Goal: Transaction & Acquisition: Purchase product/service

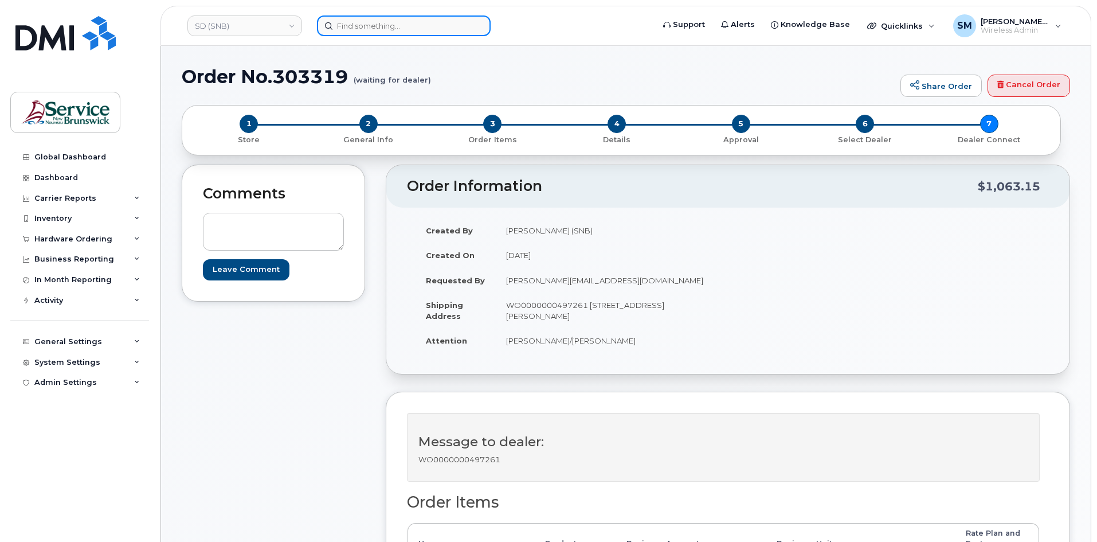
click at [392, 32] on input at bounding box center [404, 25] width 174 height 21
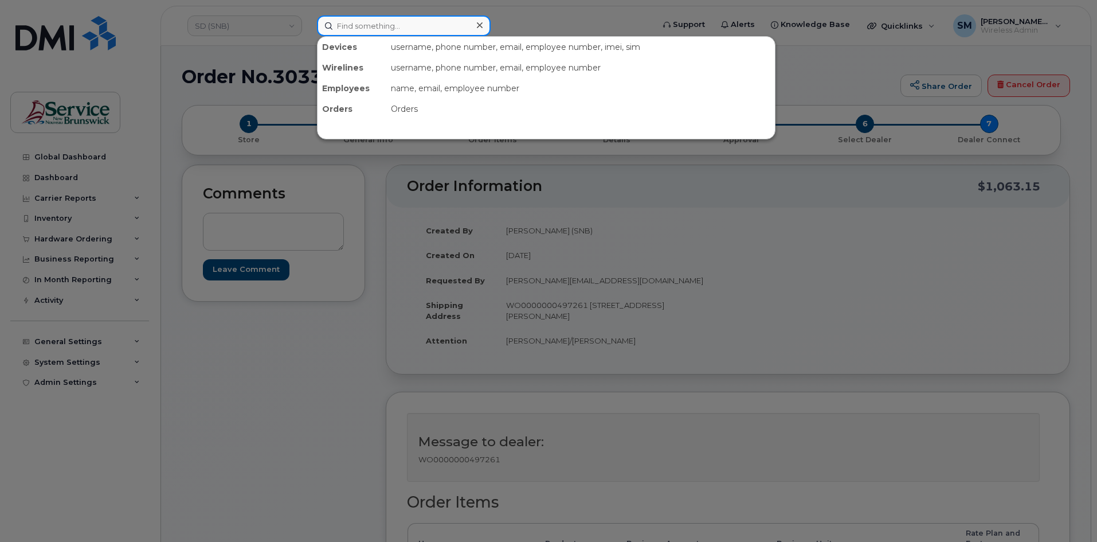
paste input "506 230 1573"
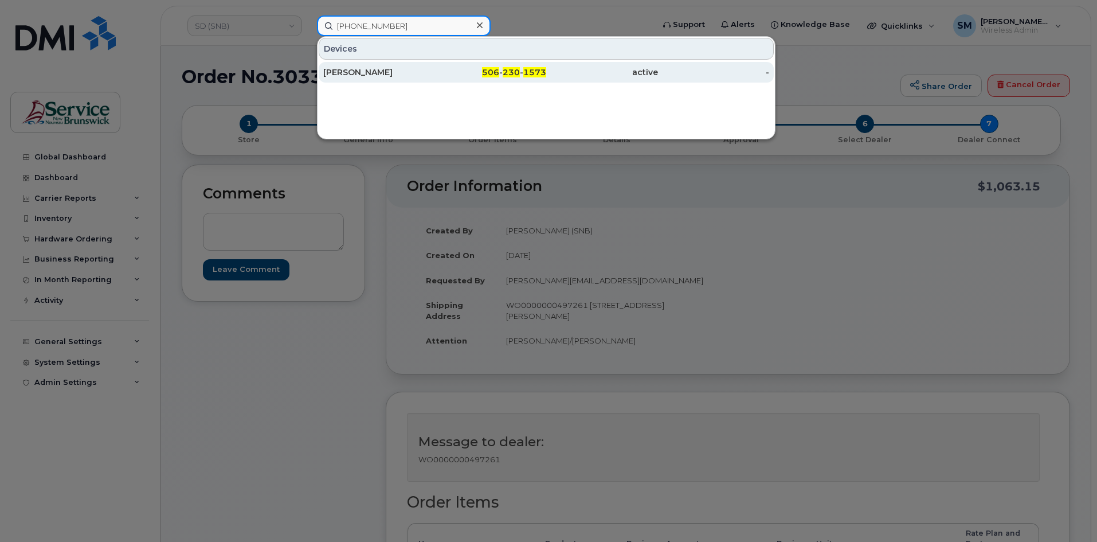
type input "506 230 1573"
click at [413, 79] on div "[PERSON_NAME]" at bounding box center [379, 72] width 112 height 21
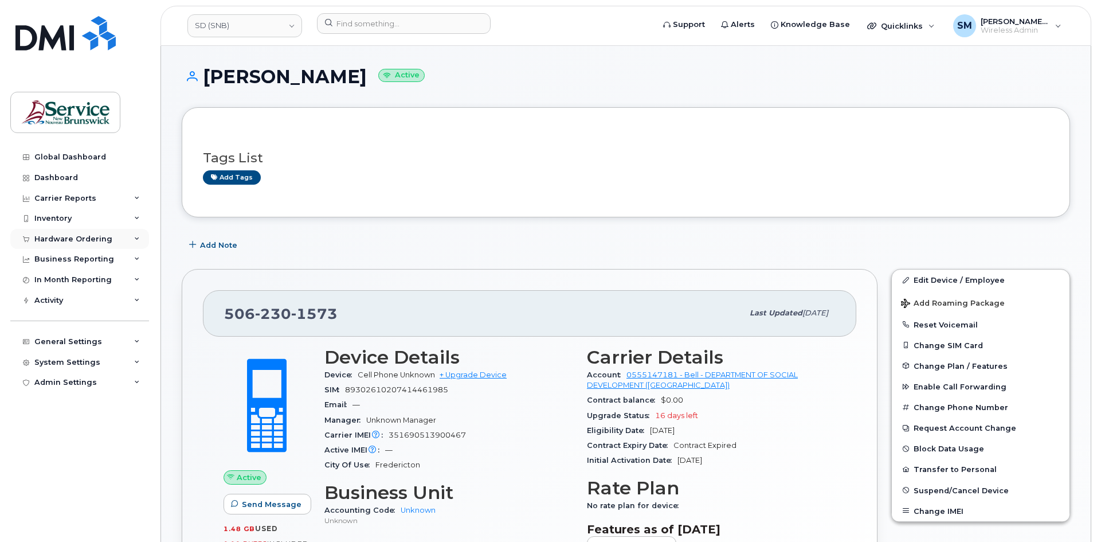
click at [84, 235] on div "Hardware Ordering" at bounding box center [73, 239] width 78 height 9
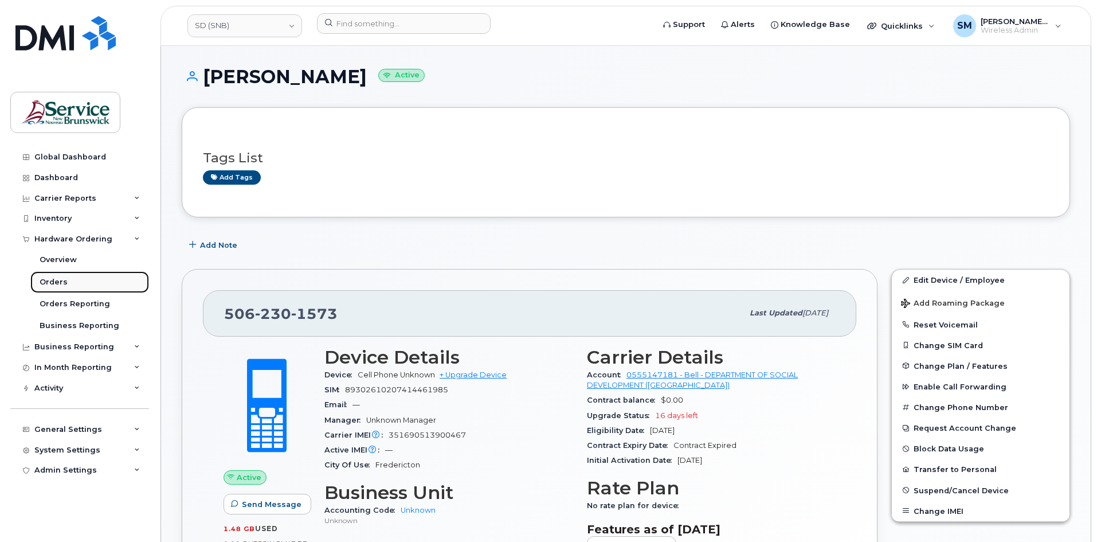
click at [58, 278] on div "Orders" at bounding box center [54, 282] width 28 height 10
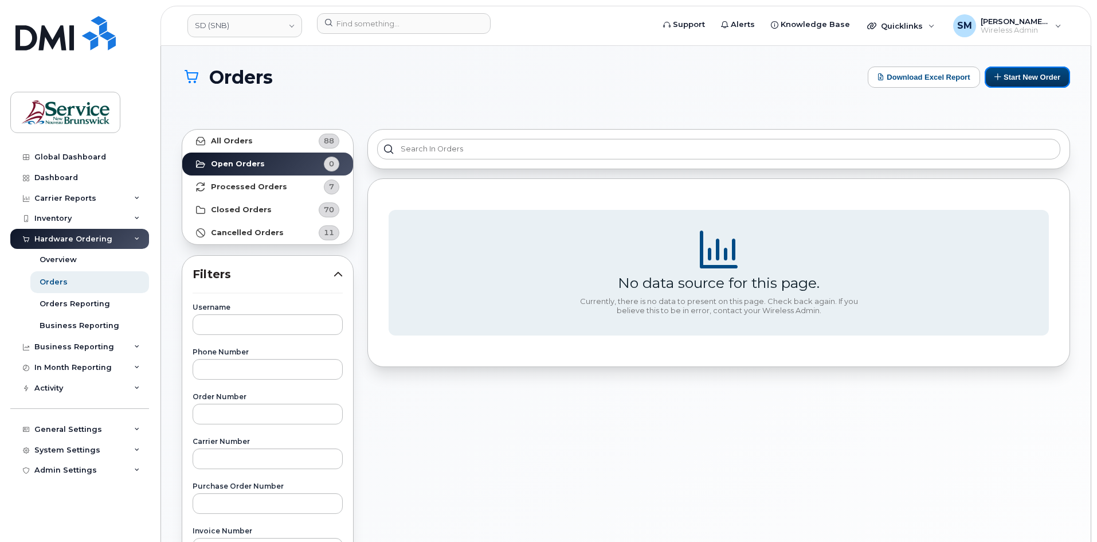
drag, startPoint x: 998, startPoint y: 79, endPoint x: 935, endPoint y: 95, distance: 65.5
click at [999, 79] on icon at bounding box center [998, 76] width 7 height 7
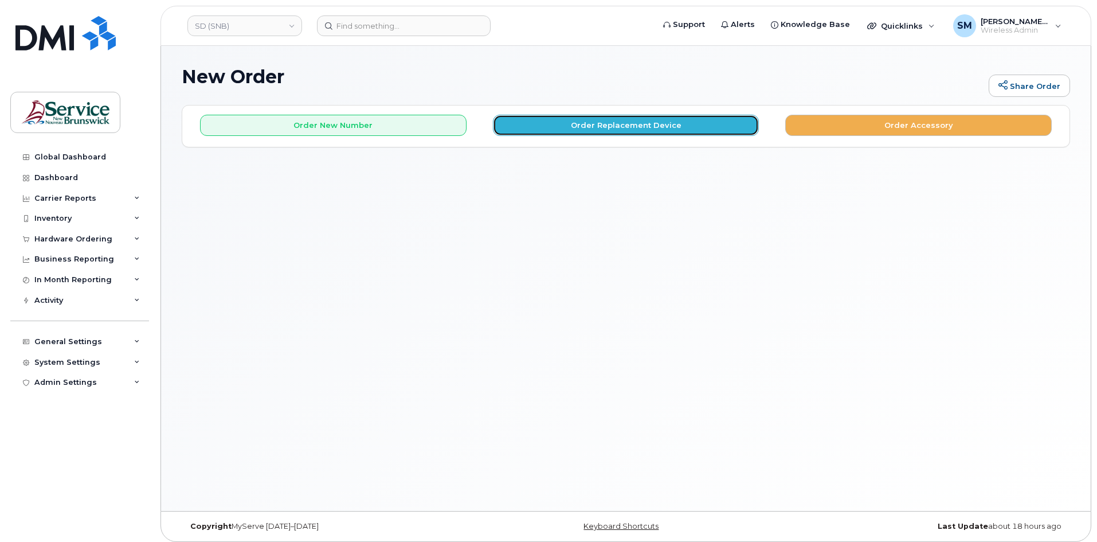
click at [667, 129] on button "Order Replacement Device" at bounding box center [626, 125] width 267 height 21
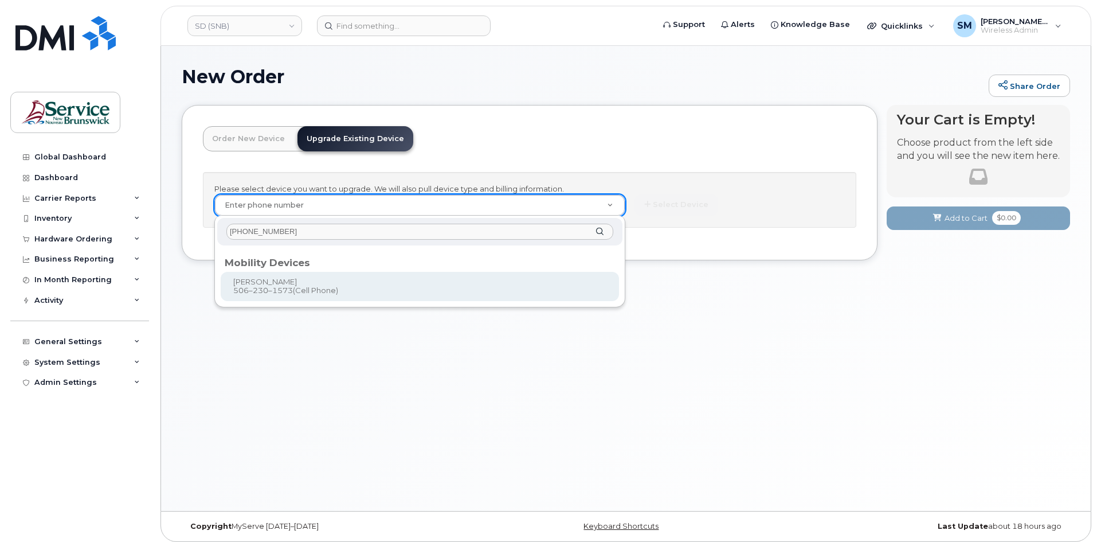
type input "506 230 1573"
type input "1239163"
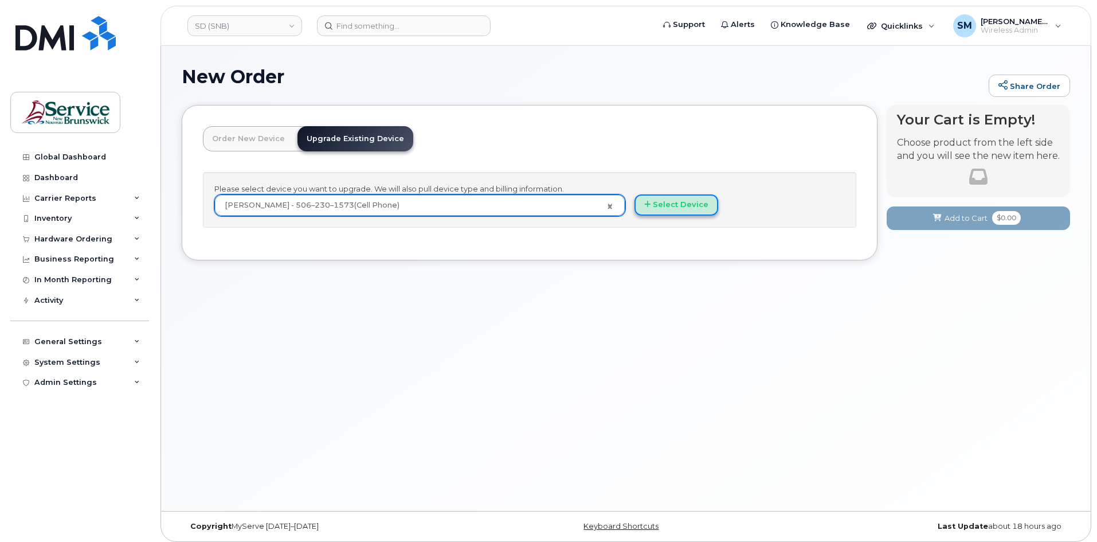
click at [662, 202] on button "Select Device" at bounding box center [677, 204] width 84 height 21
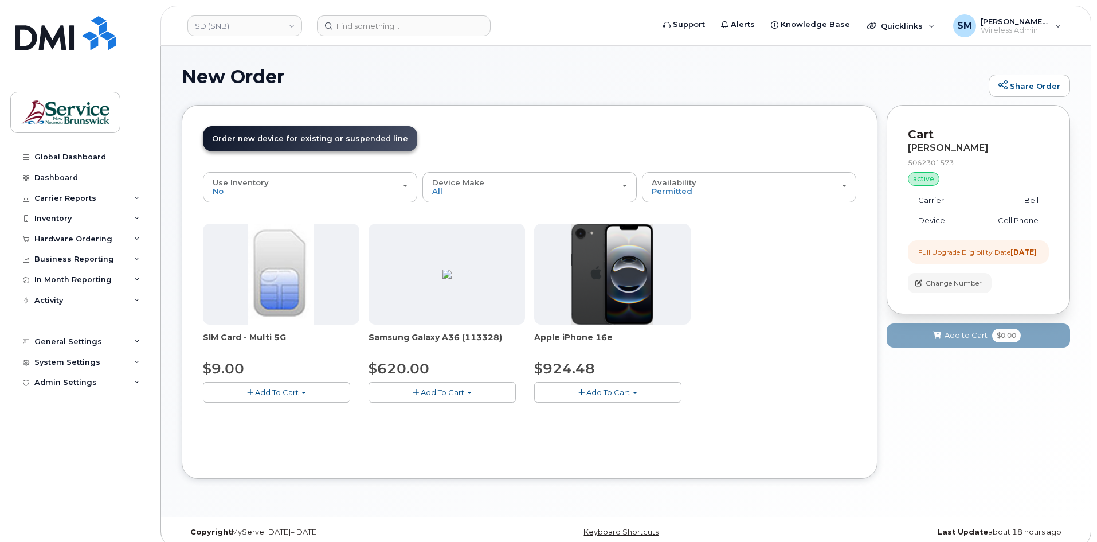
click at [627, 391] on span "Add To Cart" at bounding box center [609, 392] width 44 height 9
click at [642, 427] on link "$924.48 - Outright purchase (128GB model)" at bounding box center [632, 427] width 190 height 14
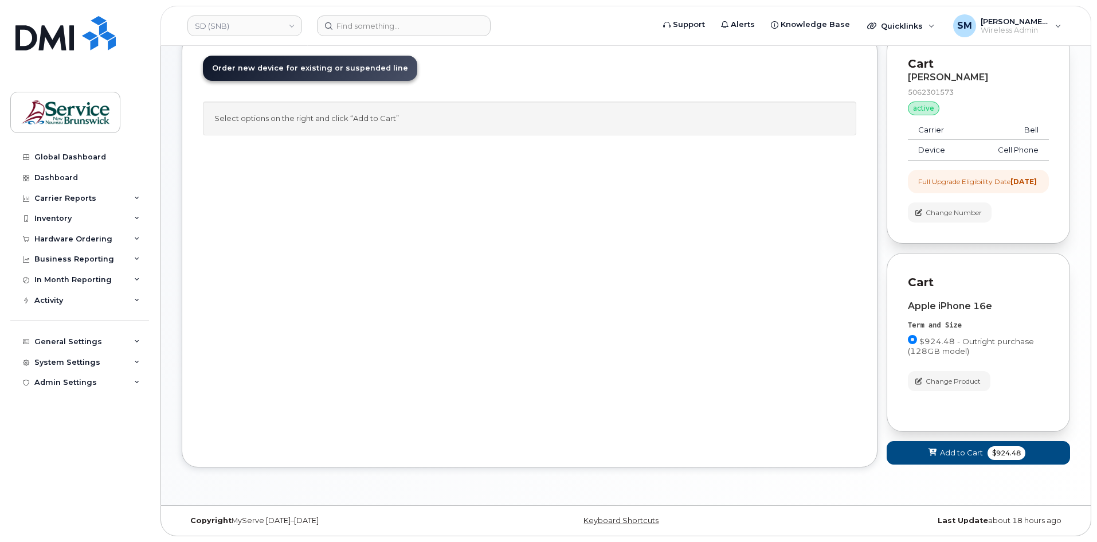
scroll to position [80, 0]
drag, startPoint x: 973, startPoint y: 448, endPoint x: 966, endPoint y: 447, distance: 7.6
click at [969, 448] on span "Add to Cart" at bounding box center [961, 452] width 43 height 11
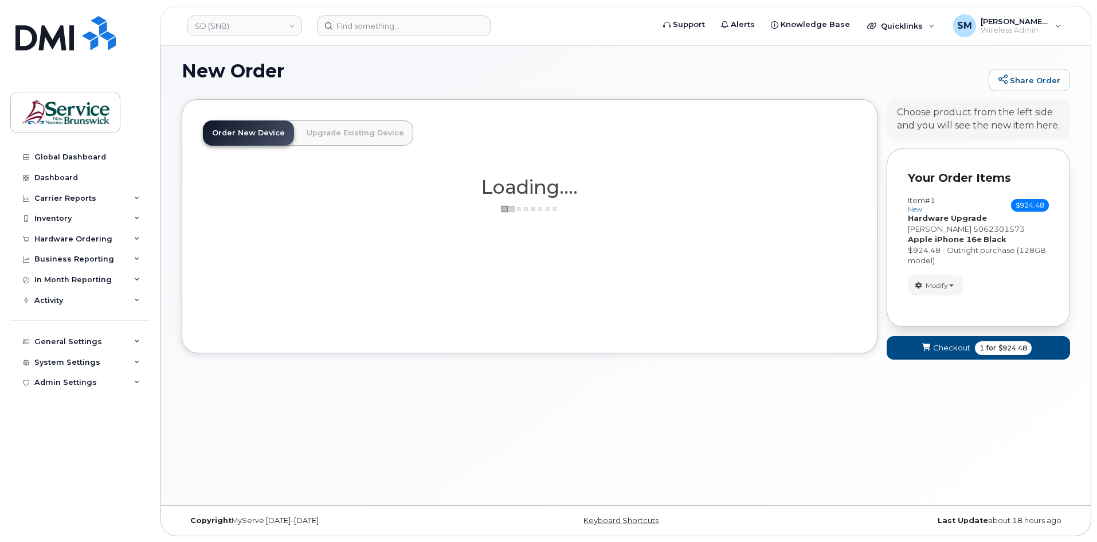
scroll to position [11, 0]
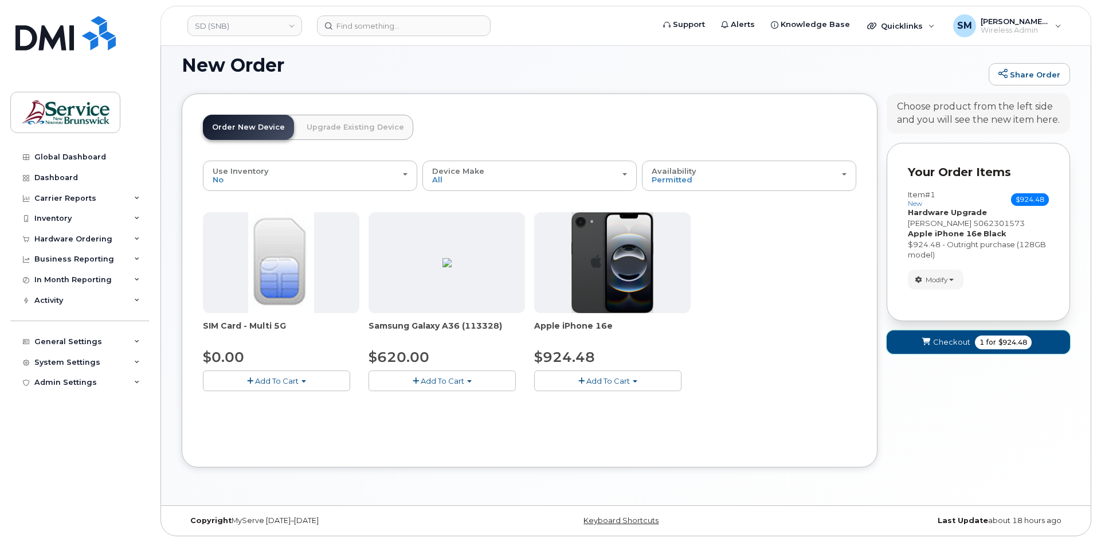
click at [954, 345] on span "Checkout" at bounding box center [951, 342] width 37 height 11
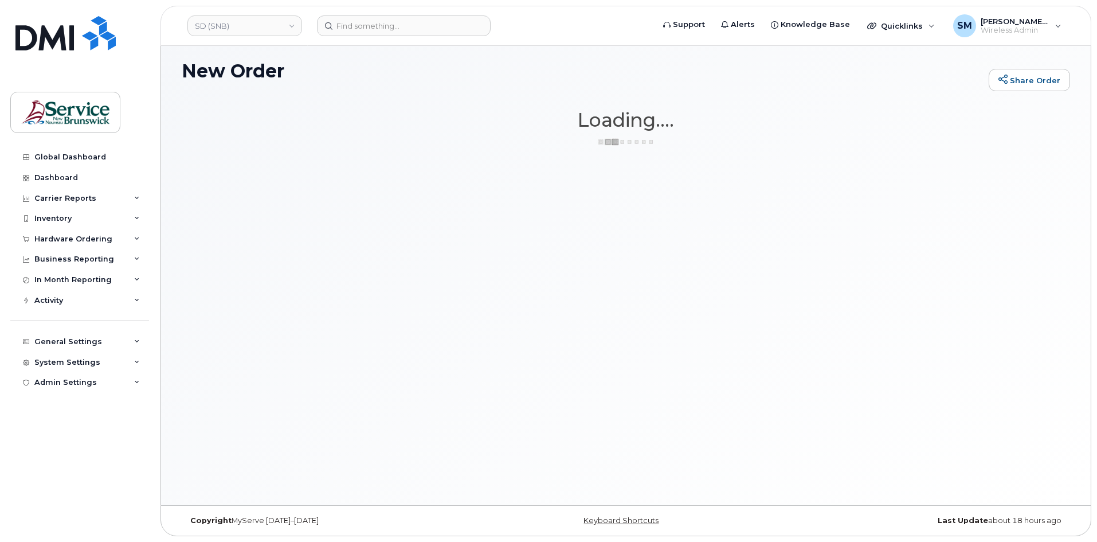
scroll to position [6, 0]
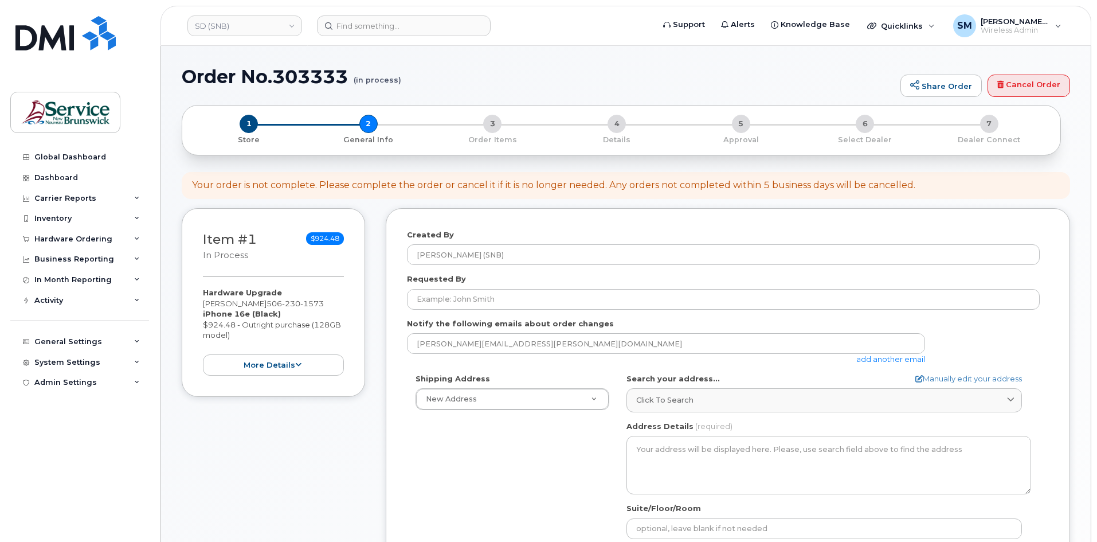
select select
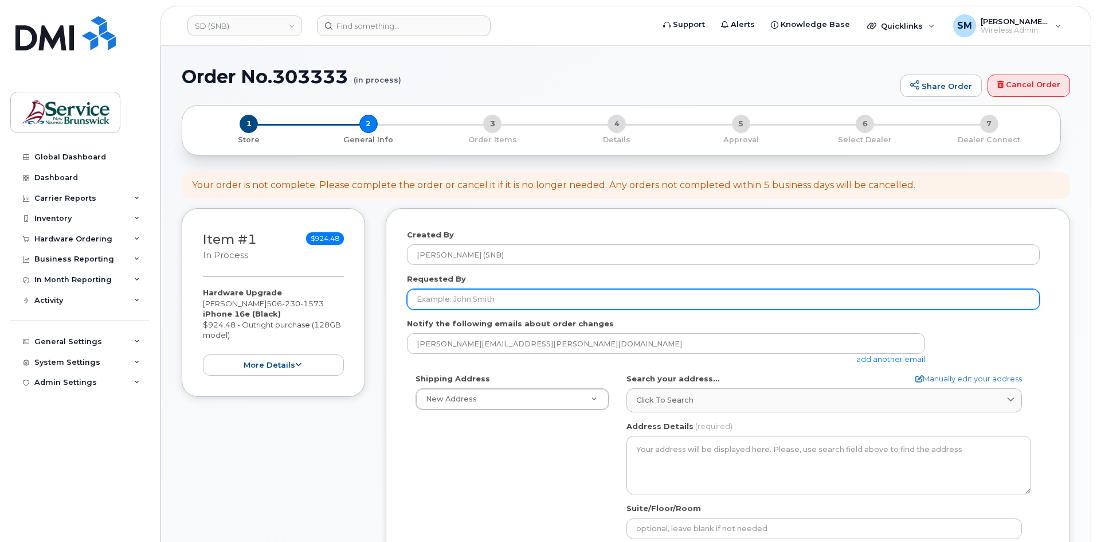
click at [638, 295] on input "Requested By" at bounding box center [723, 299] width 633 height 21
paste input "[PERSON_NAME][EMAIL_ADDRESS][PERSON_NAME][DOMAIN_NAME]"
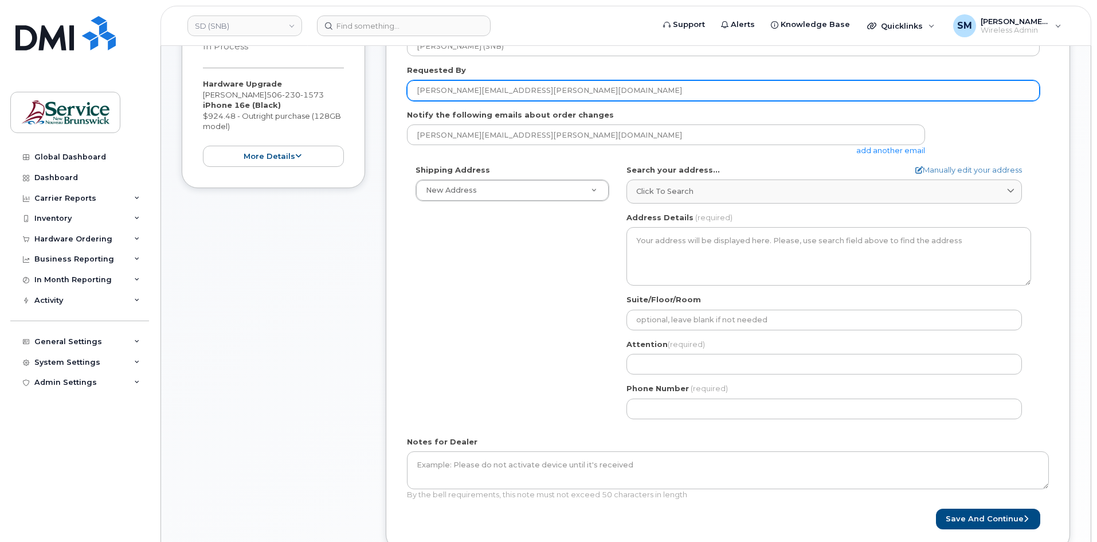
scroll to position [229, 0]
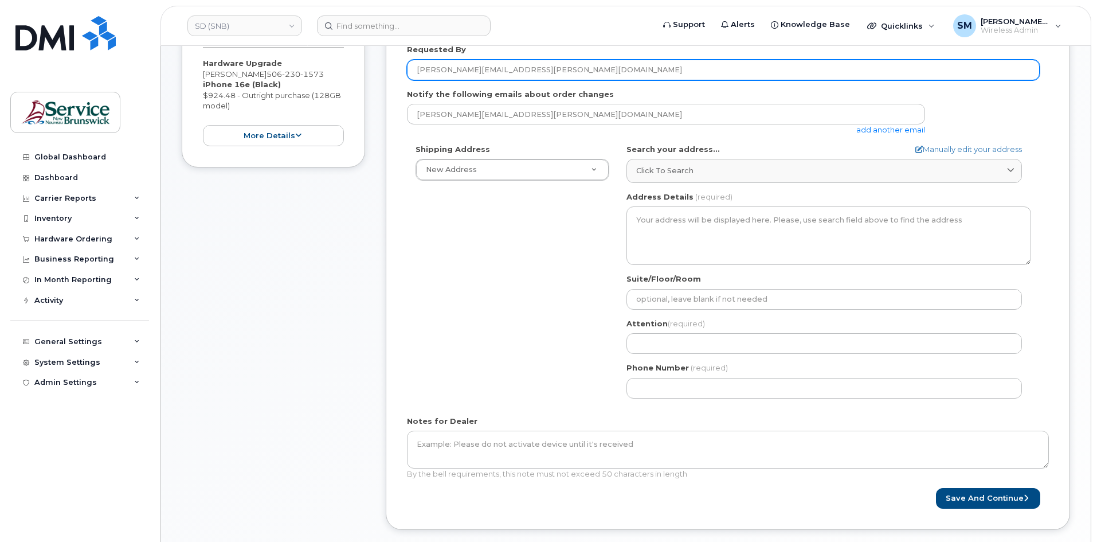
type input "[PERSON_NAME][EMAIL_ADDRESS][PERSON_NAME][DOMAIN_NAME]"
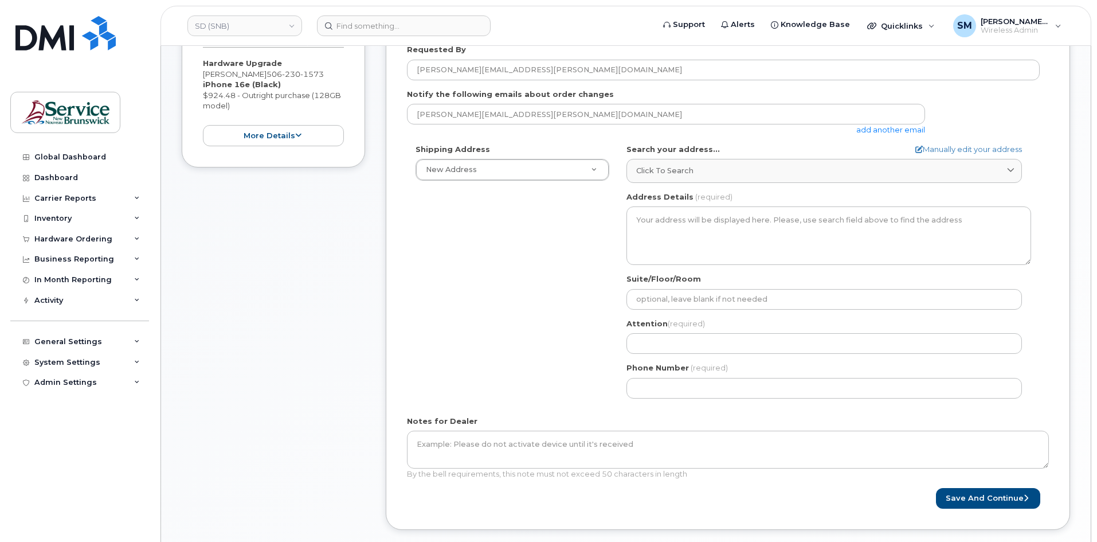
click at [591, 260] on div "Shipping Address New Address New Address ASD-E Main Office ASD-N Bathurst Educa…" at bounding box center [723, 275] width 633 height 263
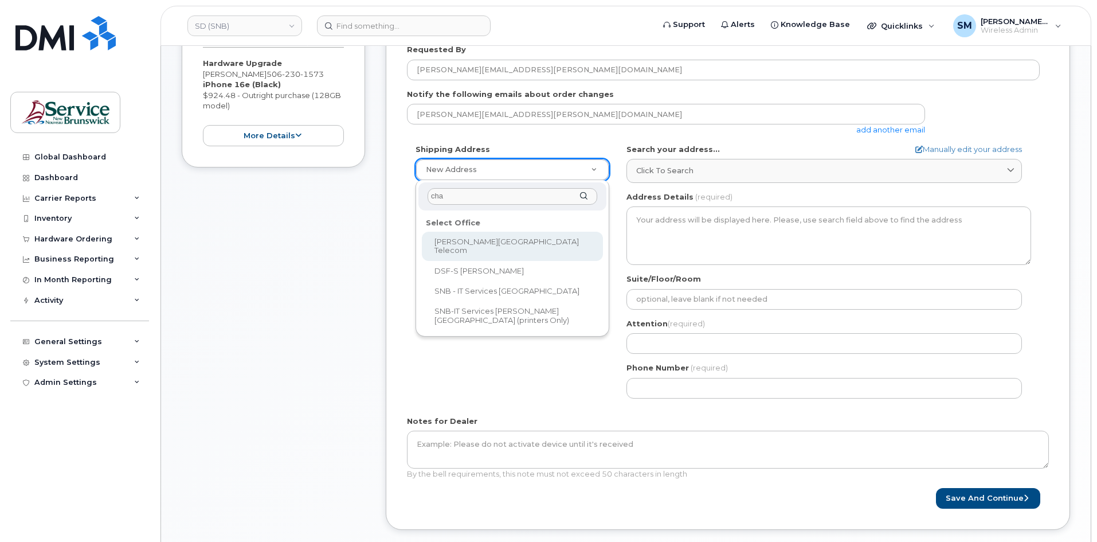
type input "chan"
select select
type textarea "675 King Street, Rm 1072 Fredericton New Brunswick E3B 1E9"
type input "[PERSON_NAME]/[PERSON_NAME]"
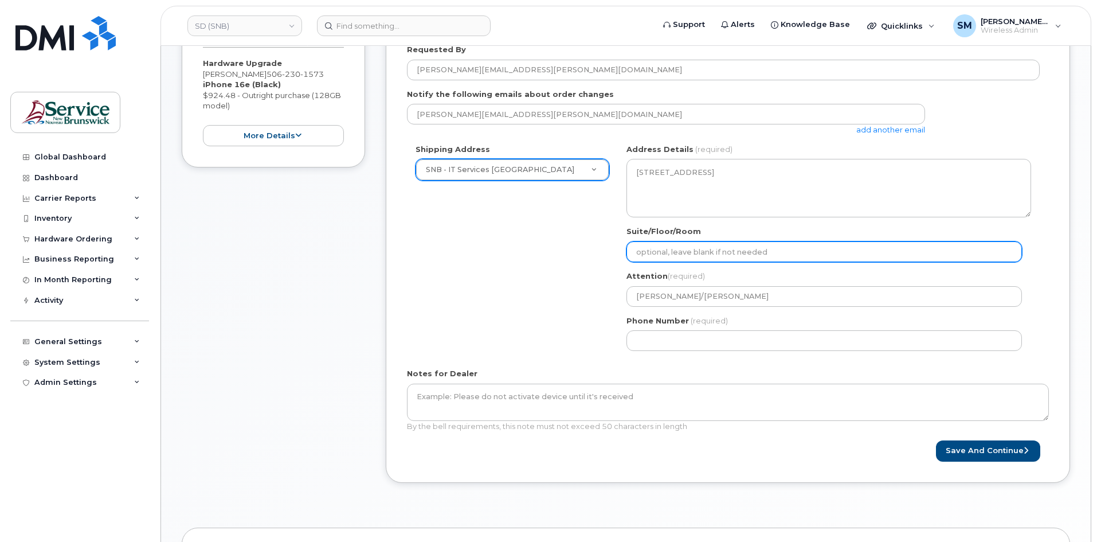
click at [669, 251] on input "Suite/Floor/Room" at bounding box center [825, 251] width 396 height 21
paste input "WO0000000497273"
select select
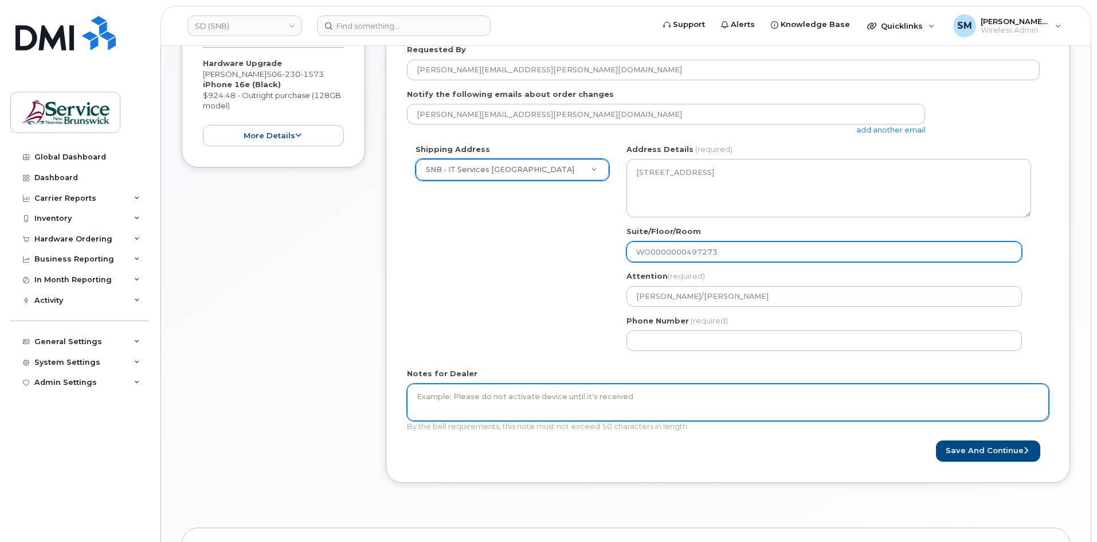
type input "WO0000000497273"
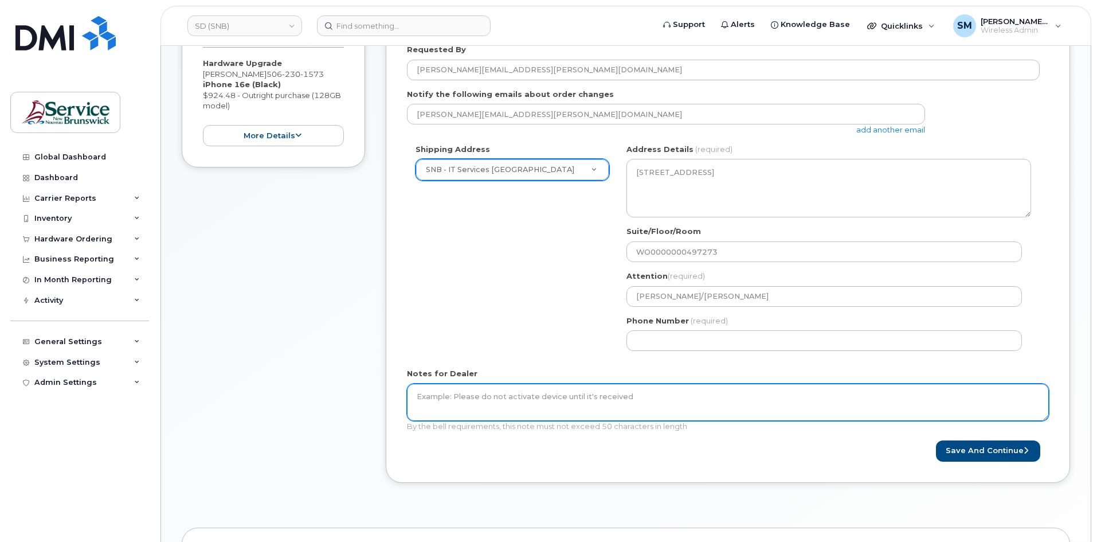
drag, startPoint x: 612, startPoint y: 393, endPoint x: 628, endPoint y: 374, distance: 25.2
click at [615, 392] on textarea "Notes for Dealer" at bounding box center [728, 403] width 642 height 38
paste textarea "WO0000000497273"
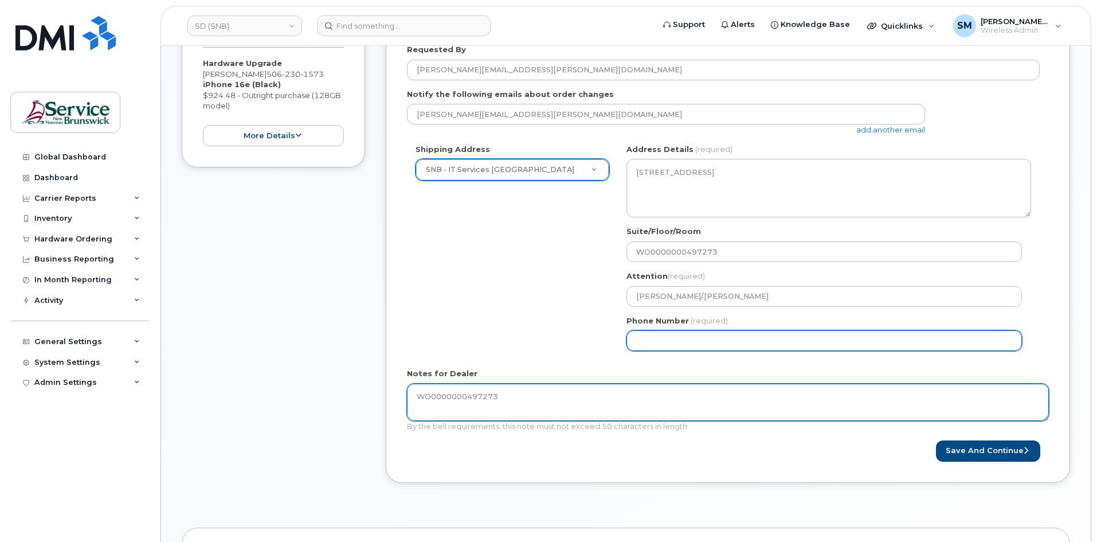
type textarea "WO0000000497273"
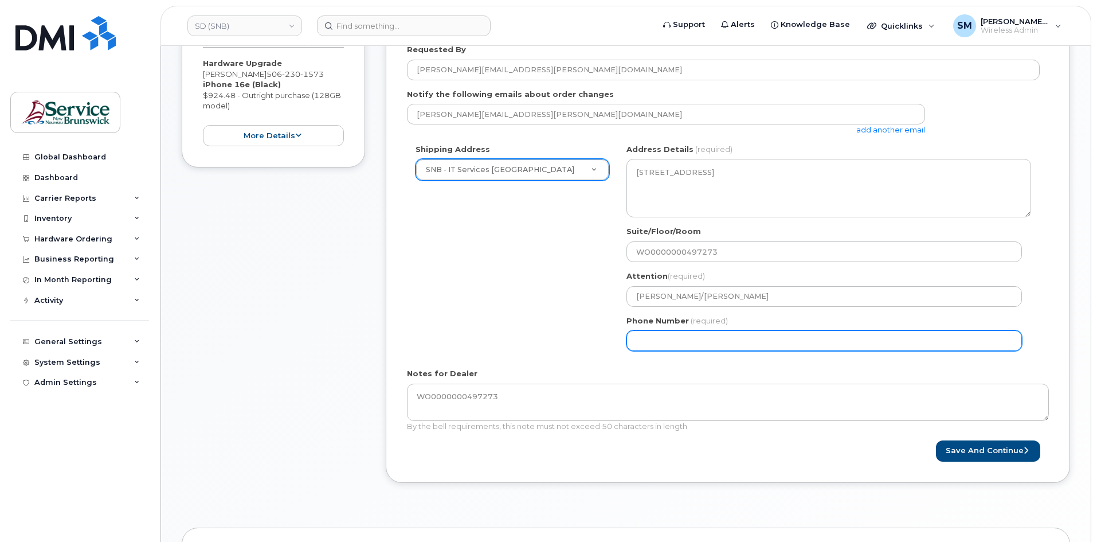
click at [677, 354] on div "NB Fredericton Search your address... Manually edit your address Click to searc…" at bounding box center [829, 252] width 422 height 216
click at [685, 345] on input "Phone Number" at bounding box center [825, 340] width 396 height 21
select select
type input "506639633"
select select
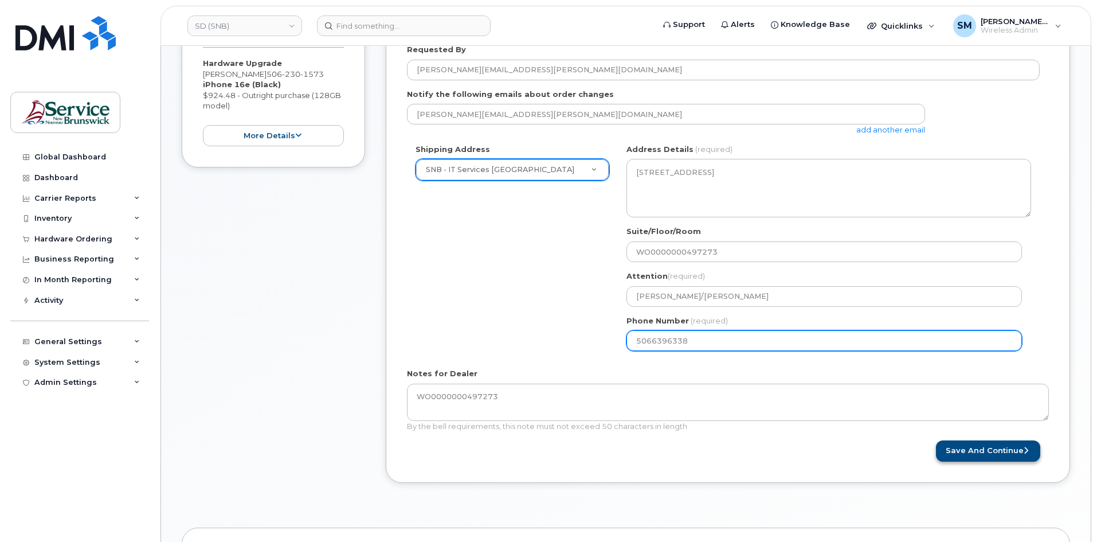
type input "5066396338"
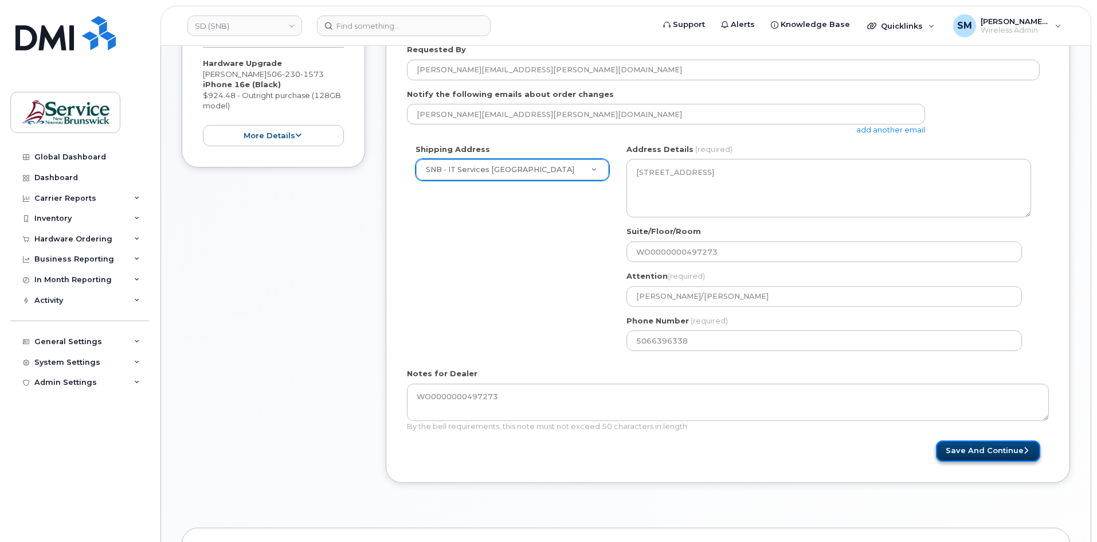
click at [989, 453] on button "Save and Continue" at bounding box center [988, 450] width 104 height 21
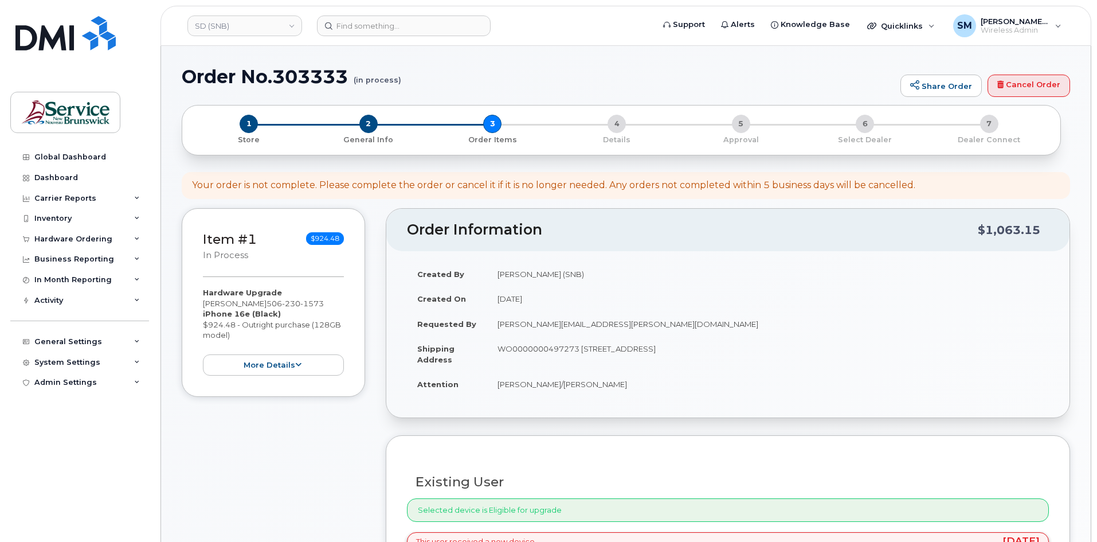
select select
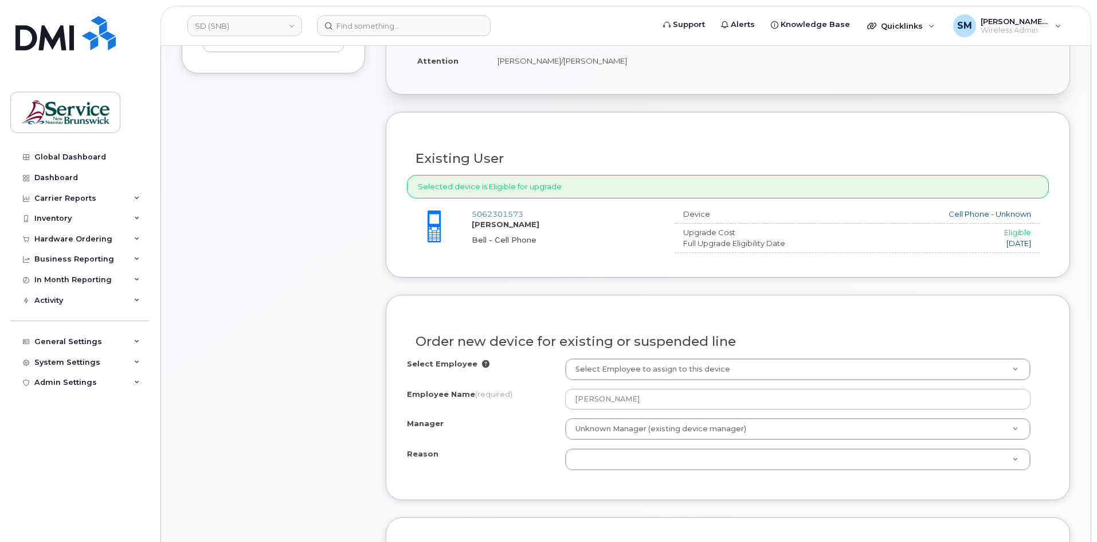
scroll to position [344, 0]
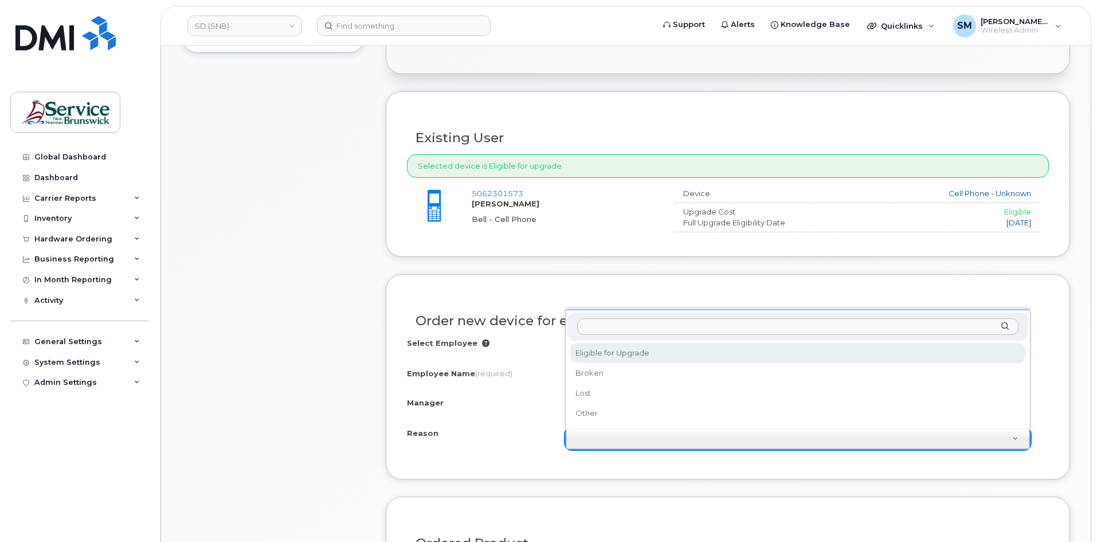
select select "eligible_for_upgrade"
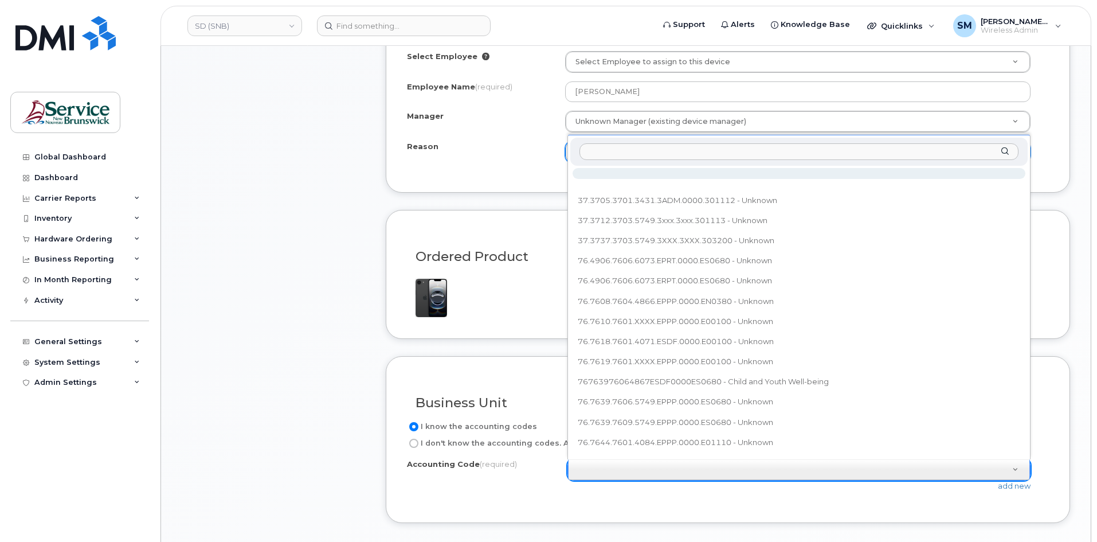
scroll to position [13, 0]
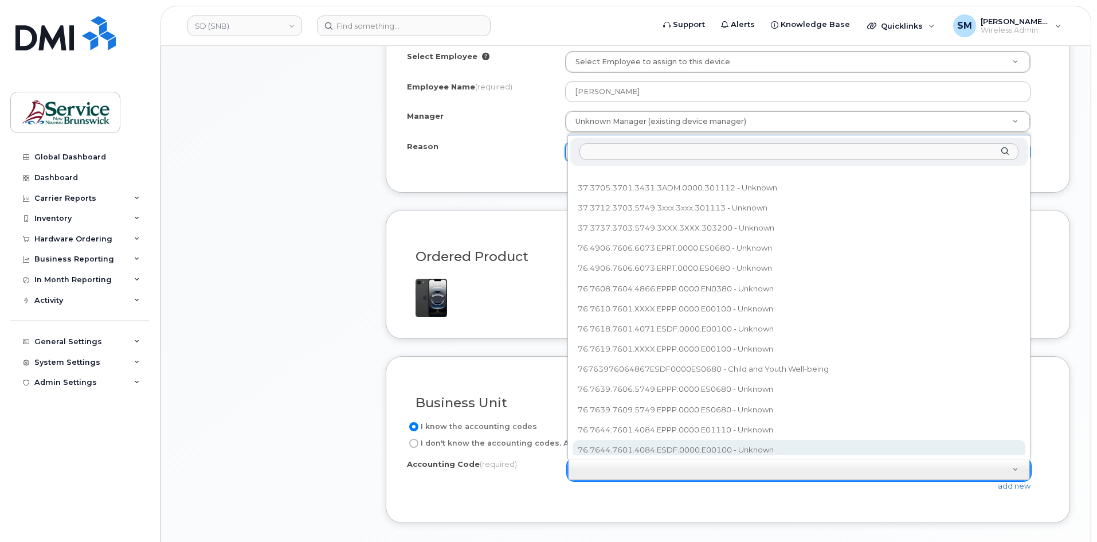
paste input "76.7657.7602.4866.ESAR.0000.E00280"
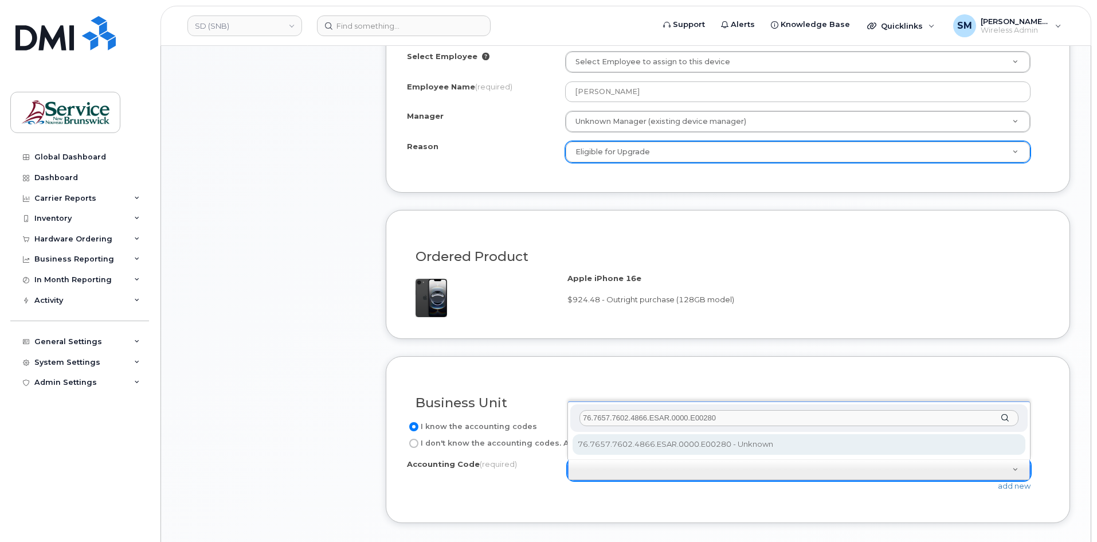
scroll to position [0, 0]
type input "76.7657.7602.4866.ESAR.0000.E00280"
select select "76.7657.7602.4866.ESAR.0000.E00280"
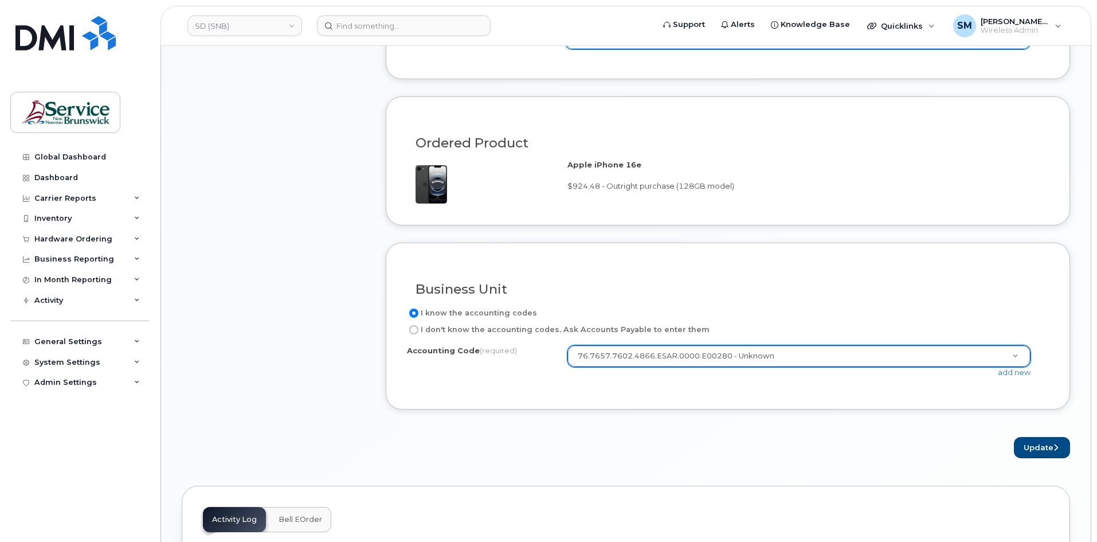
scroll to position [745, 0]
click at [1041, 453] on button "Update" at bounding box center [1042, 446] width 56 height 21
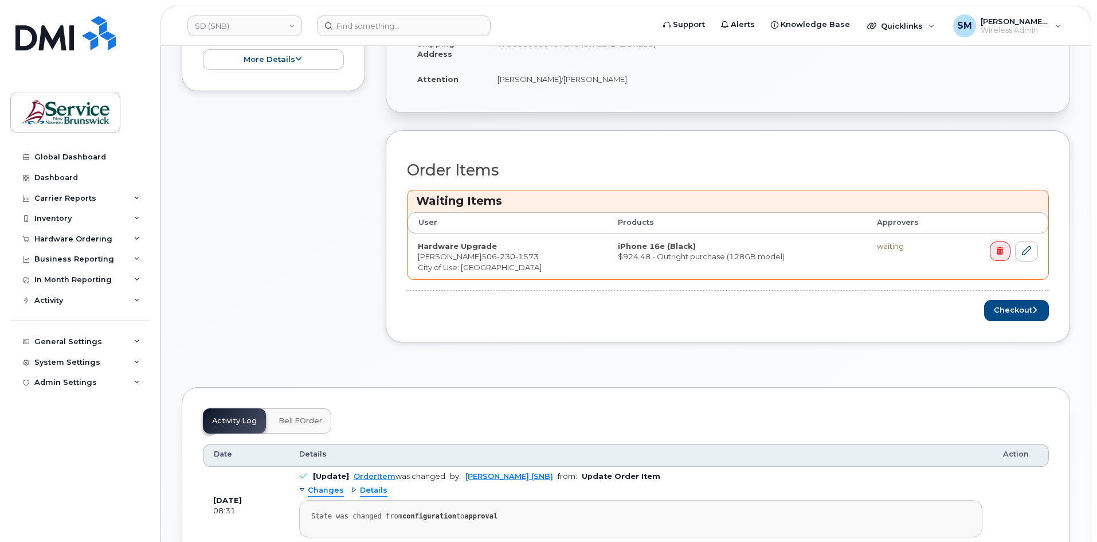
scroll to position [401, 0]
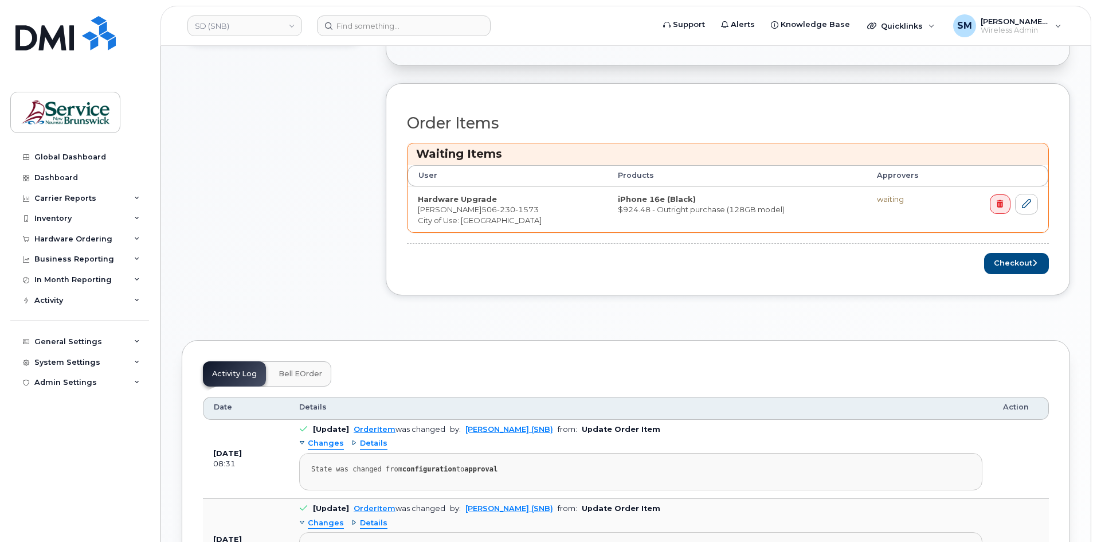
click at [1008, 274] on div "Order Items Waiting Items User Products Approvers Hardware Upgrade [PERSON_NAME…" at bounding box center [728, 189] width 685 height 212
click at [1013, 267] on button "Checkout" at bounding box center [1016, 263] width 65 height 21
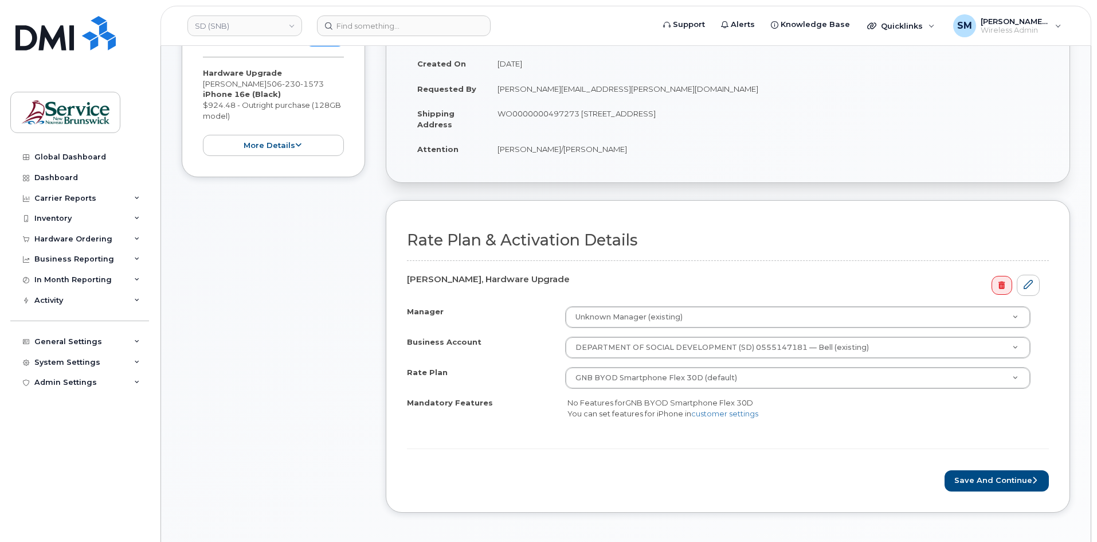
scroll to position [459, 0]
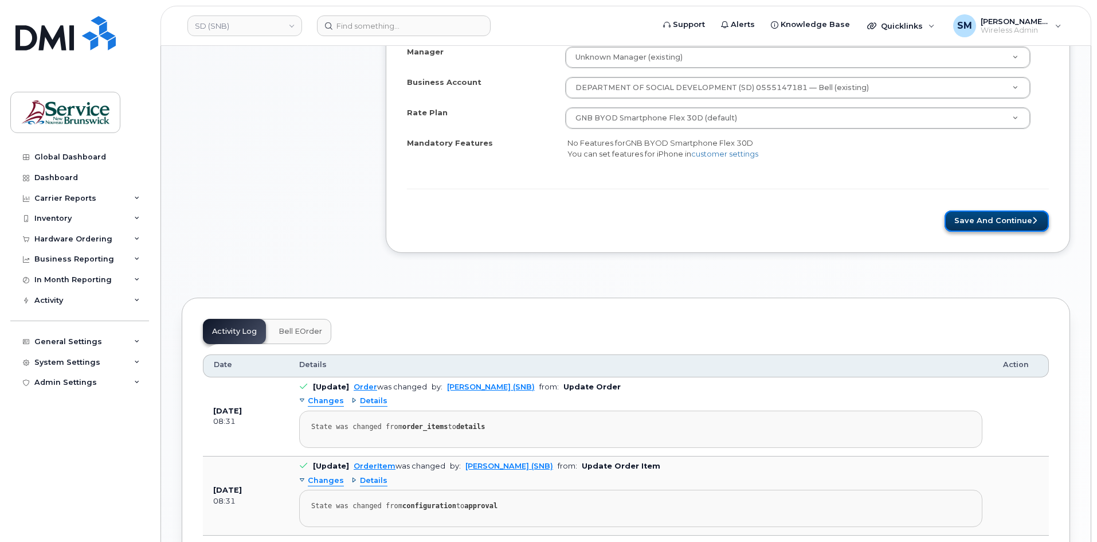
click at [982, 225] on button "Save and Continue" at bounding box center [997, 220] width 104 height 21
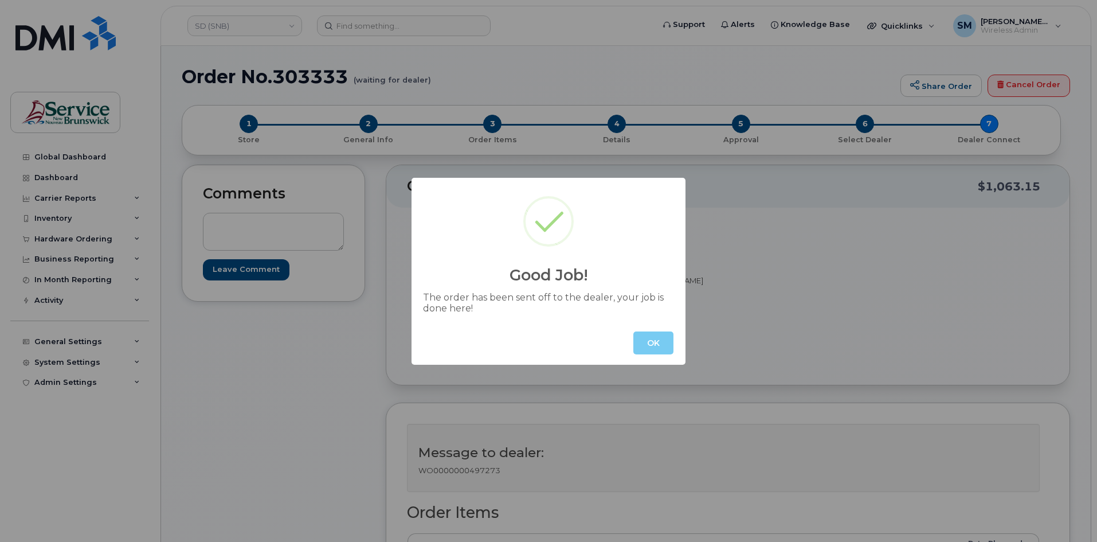
click at [664, 337] on button "OK" at bounding box center [654, 342] width 40 height 23
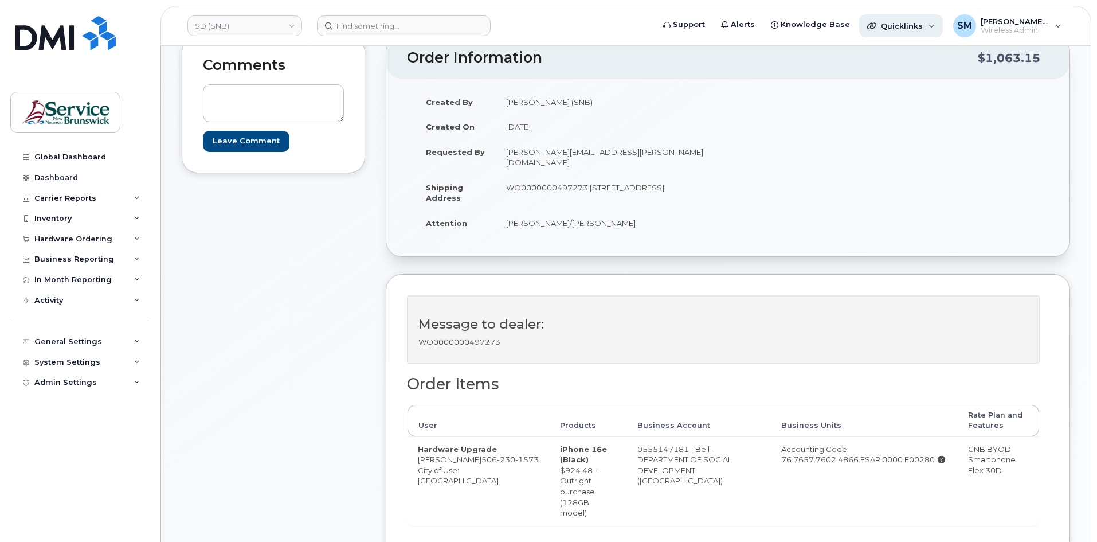
scroll to position [115, 0]
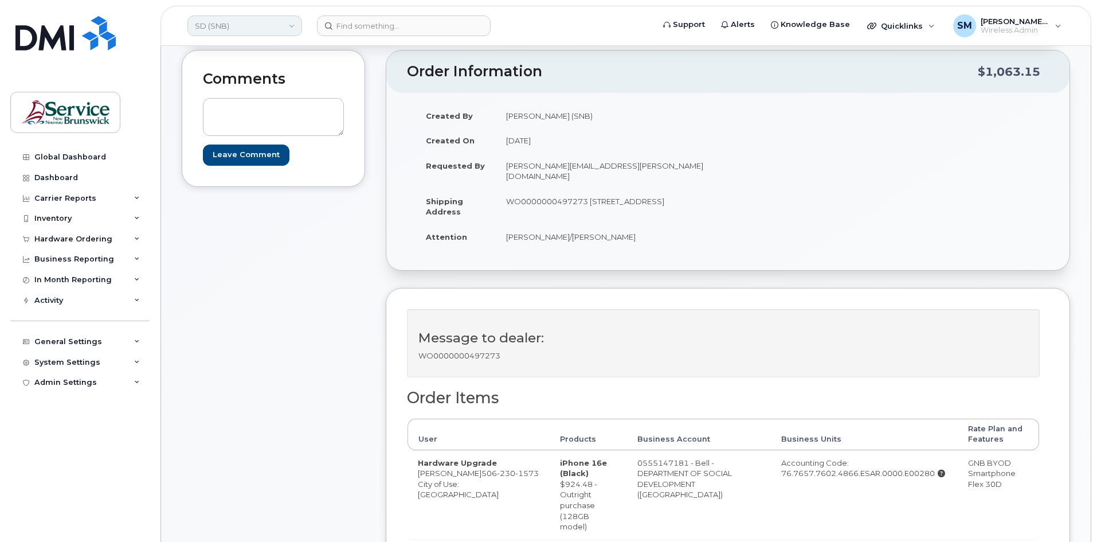
drag, startPoint x: 216, startPoint y: 29, endPoint x: 221, endPoint y: 36, distance: 9.0
click at [217, 31] on link "SD (SNB)" at bounding box center [244, 25] width 115 height 21
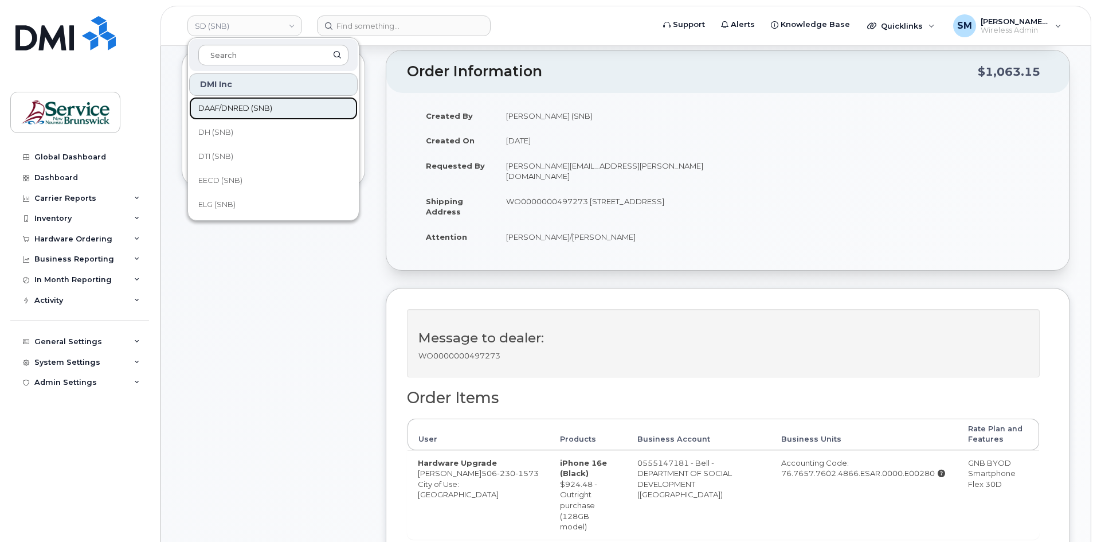
click at [251, 110] on span "DAAF/DNRED (SNB)" at bounding box center [235, 108] width 74 height 11
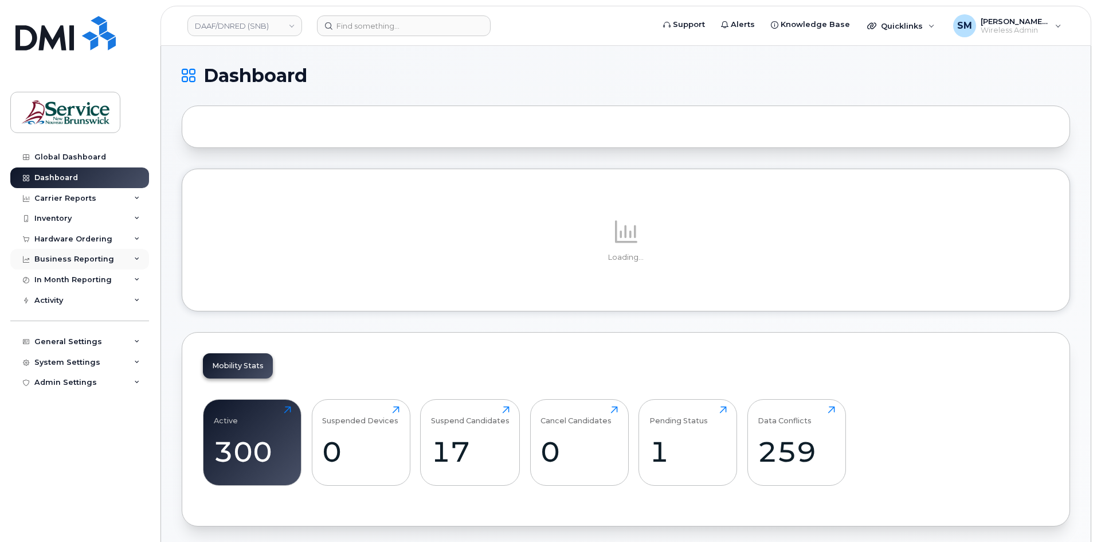
click at [100, 253] on div "Business Reporting" at bounding box center [79, 259] width 139 height 21
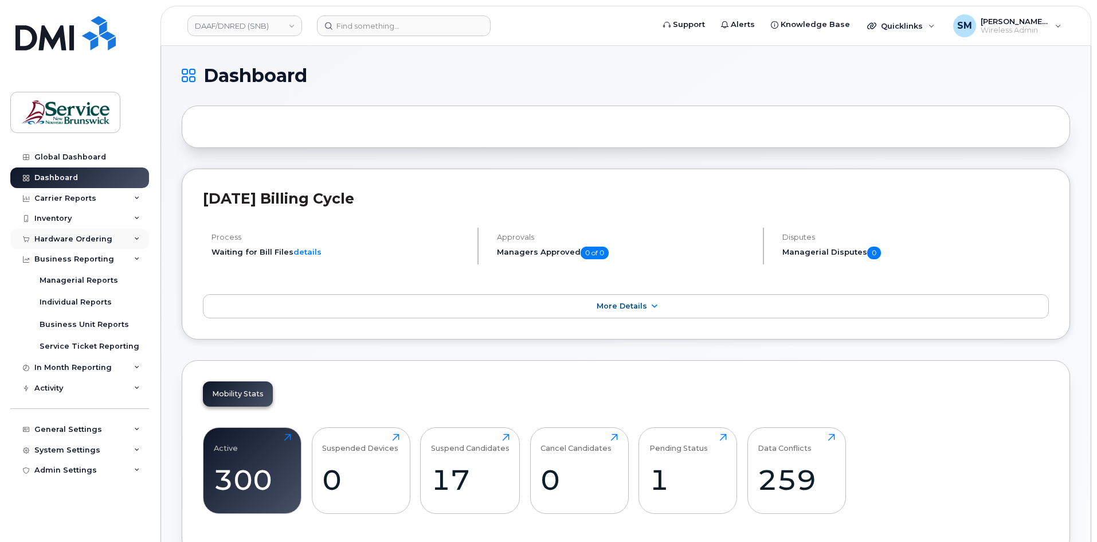
click at [88, 242] on div "Hardware Ordering" at bounding box center [73, 239] width 78 height 9
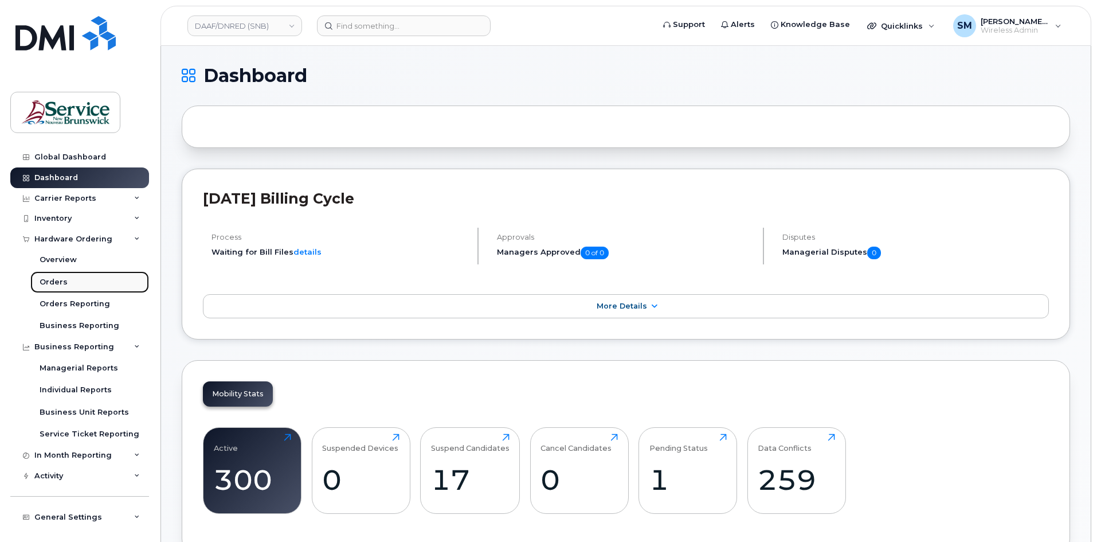
drag, startPoint x: 85, startPoint y: 287, endPoint x: 109, endPoint y: 285, distance: 24.2
click at [86, 287] on link "Orders" at bounding box center [89, 282] width 119 height 22
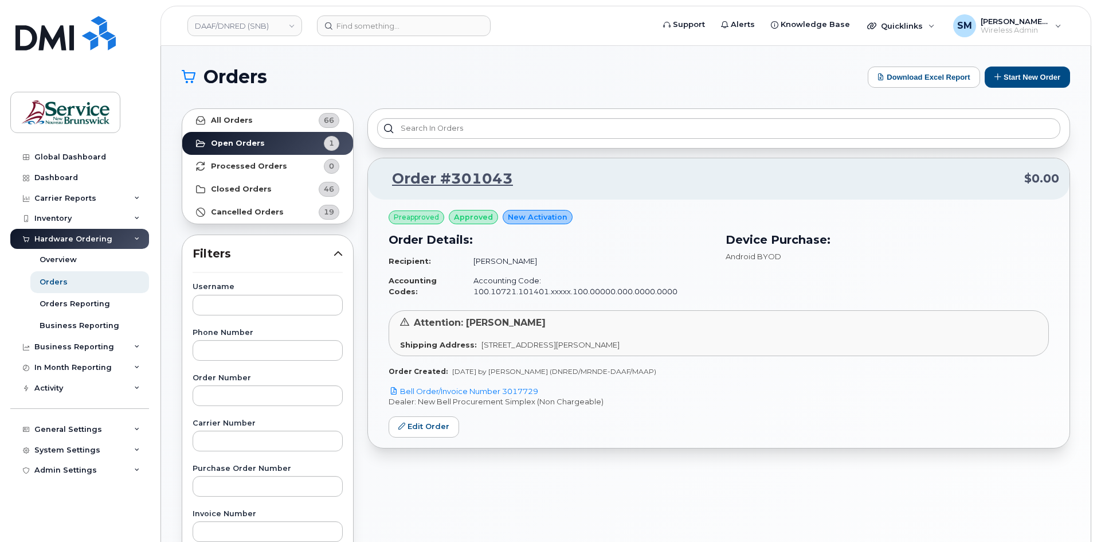
click at [982, 67] on div "Orders Download Excel Report Start New Order All Orders 66 Open Orders 1 Proces…" at bounding box center [626, 483] width 930 height 875
drag, startPoint x: 1012, startPoint y: 80, endPoint x: 1010, endPoint y: 91, distance: 11.0
click at [1013, 80] on button "Start New Order" at bounding box center [1027, 77] width 85 height 21
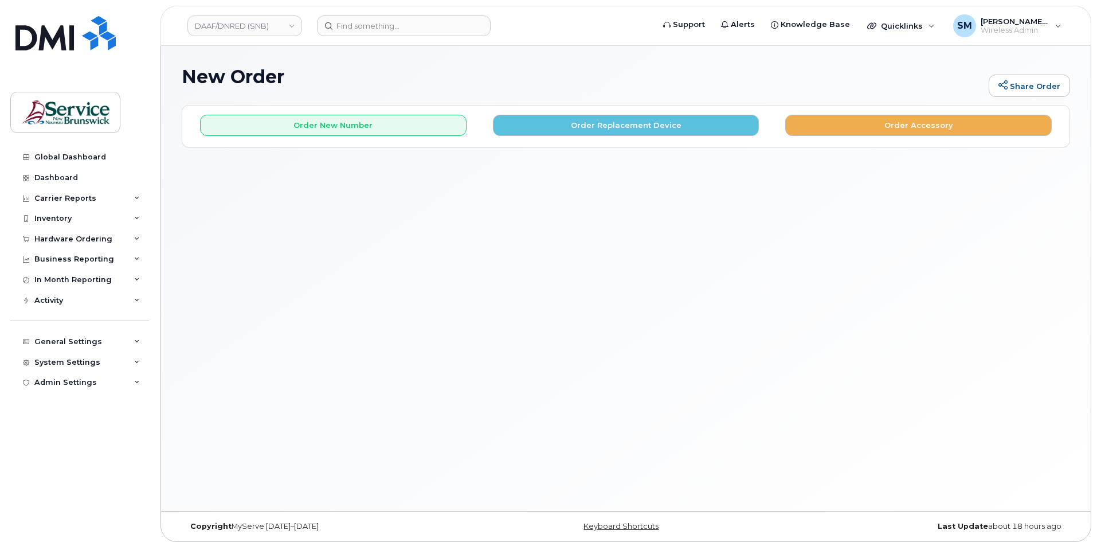
click at [441, 137] on div "Order New Number Order Replacement Device Order Accessory" at bounding box center [626, 125] width 888 height 41
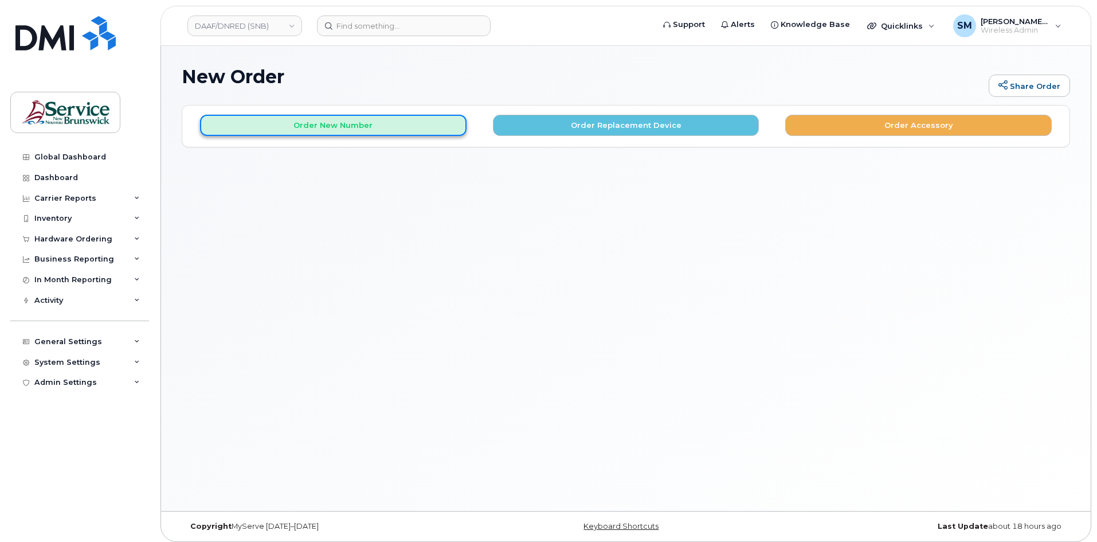
click at [428, 124] on button "Order New Number" at bounding box center [333, 125] width 267 height 21
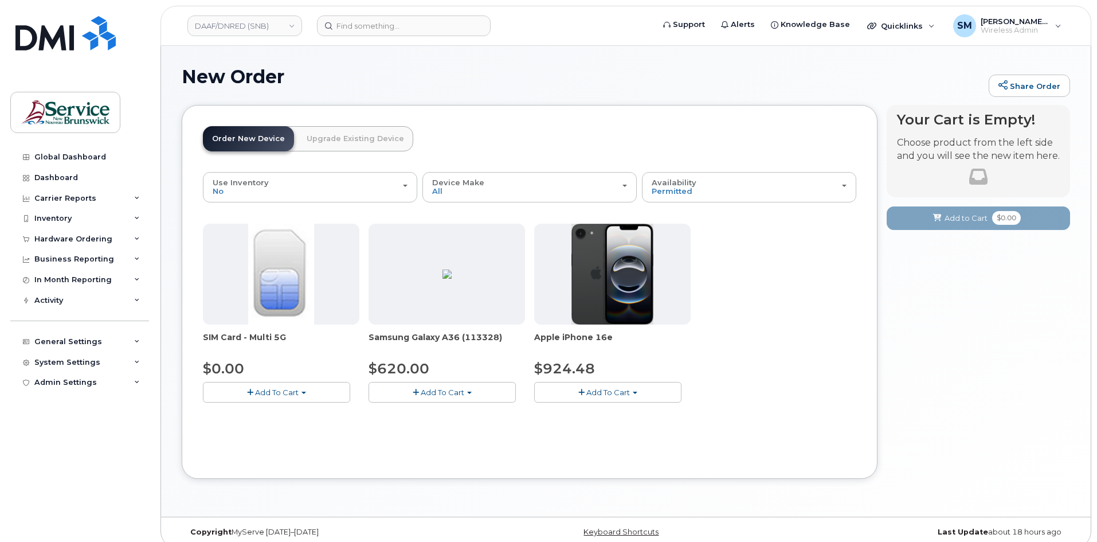
click at [625, 386] on button "Add To Cart" at bounding box center [607, 392] width 147 height 20
click at [612, 433] on link "$924.48 - 30-day activation (128GB model)" at bounding box center [630, 427] width 187 height 14
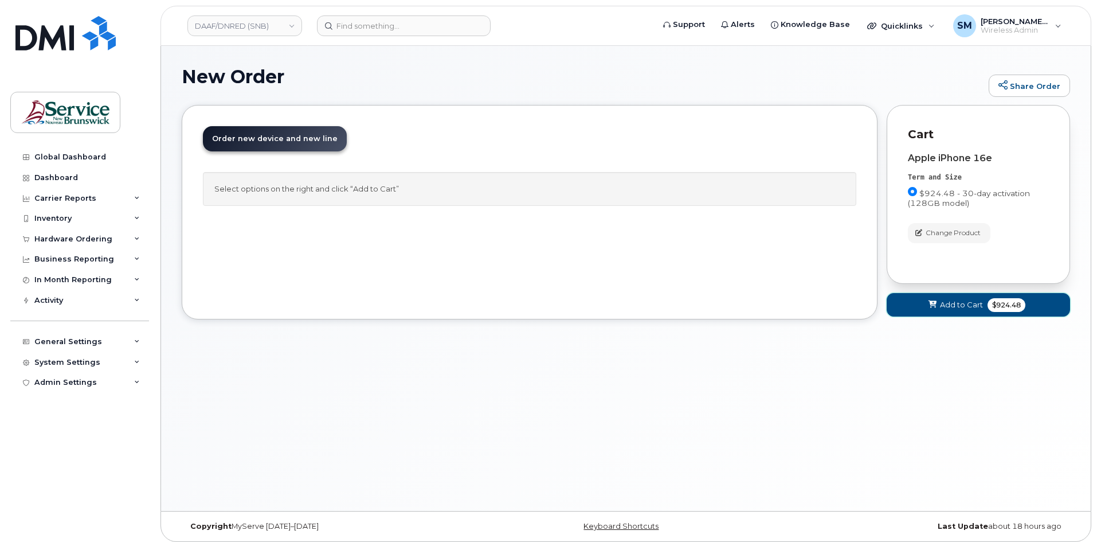
click at [960, 300] on span "Add to Cart" at bounding box center [961, 304] width 43 height 11
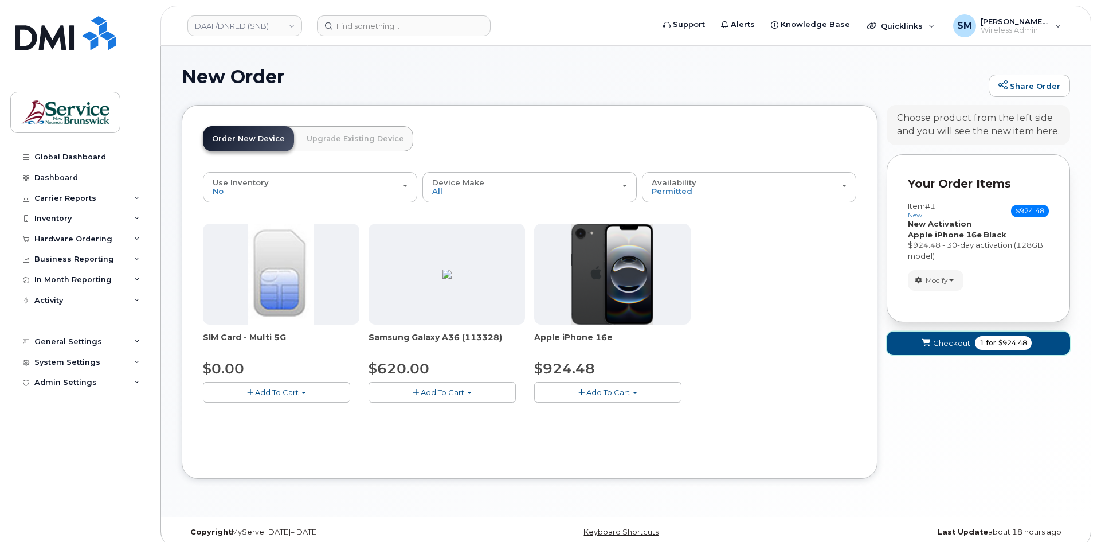
click at [929, 339] on icon "submit" at bounding box center [927, 342] width 8 height 7
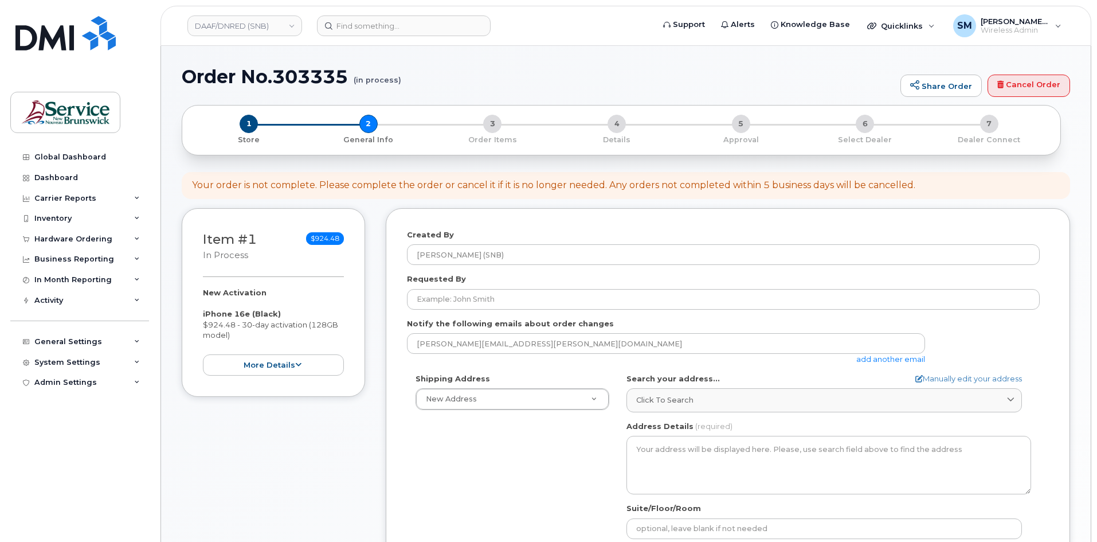
select select
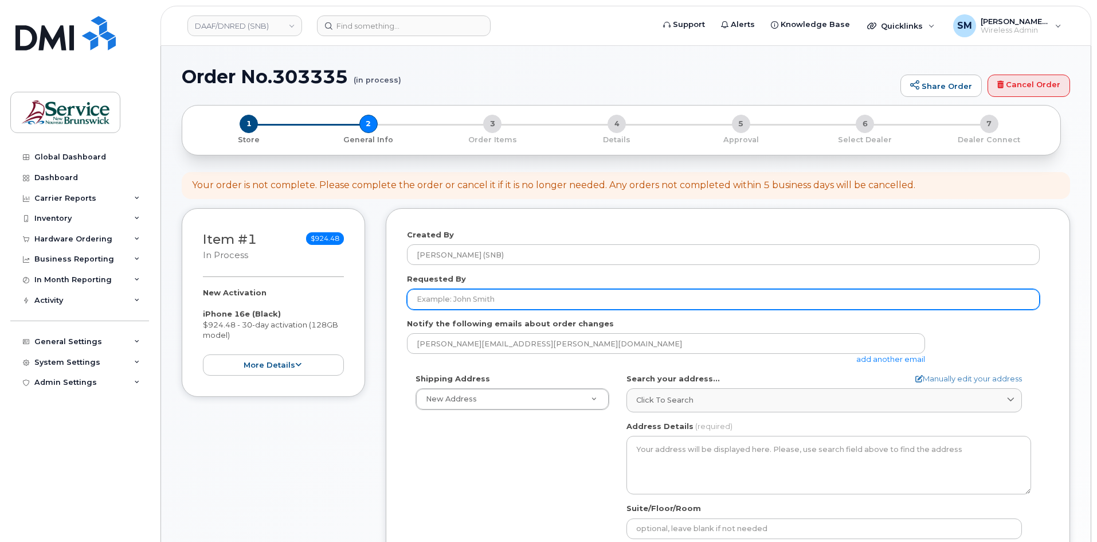
paste input "[PERSON_NAME][EMAIL_ADDRESS][DOMAIN_NAME]"
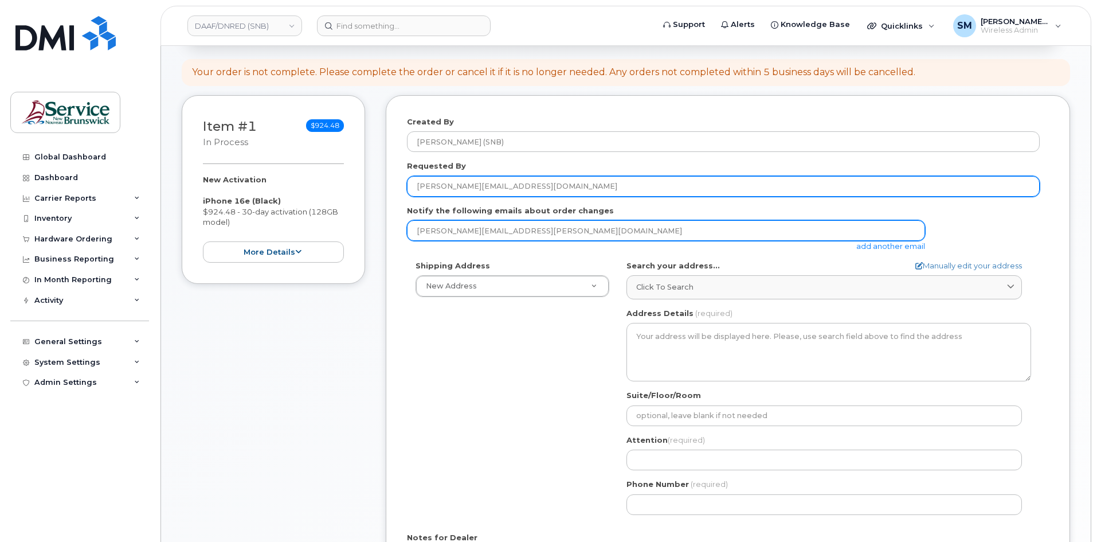
scroll to position [115, 0]
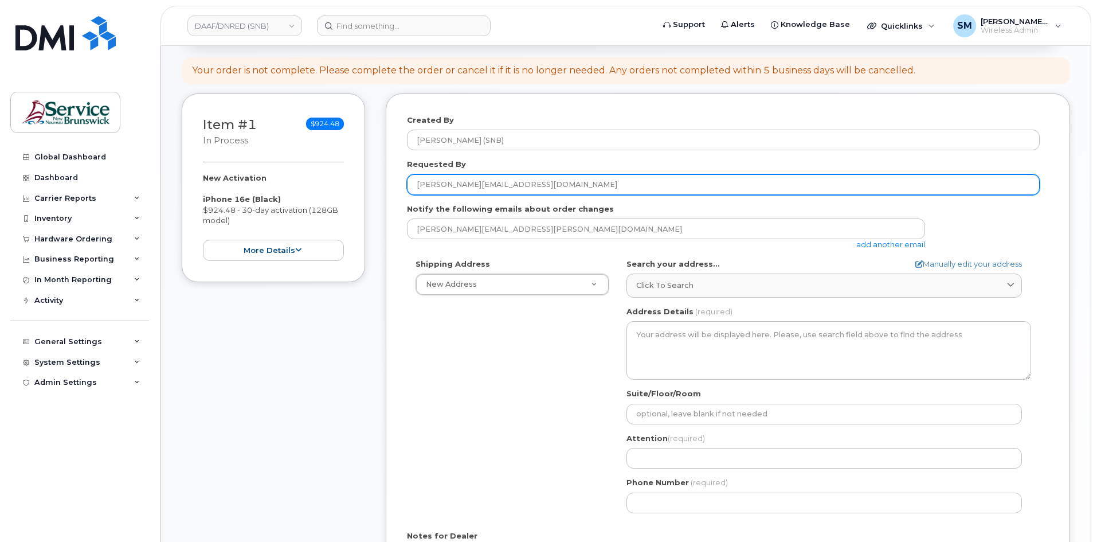
type input "[PERSON_NAME][EMAIL_ADDRESS][DOMAIN_NAME]"
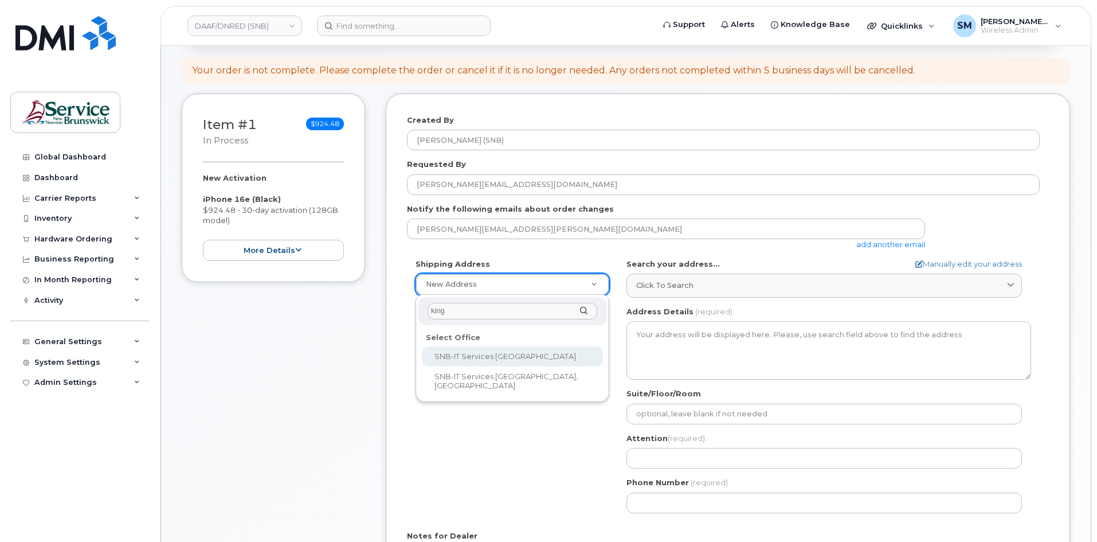
type input "king"
select select
type textarea "15 King Sq N Saint John New Brunswick E2L 1E6"
type input "[PERSON_NAME]"
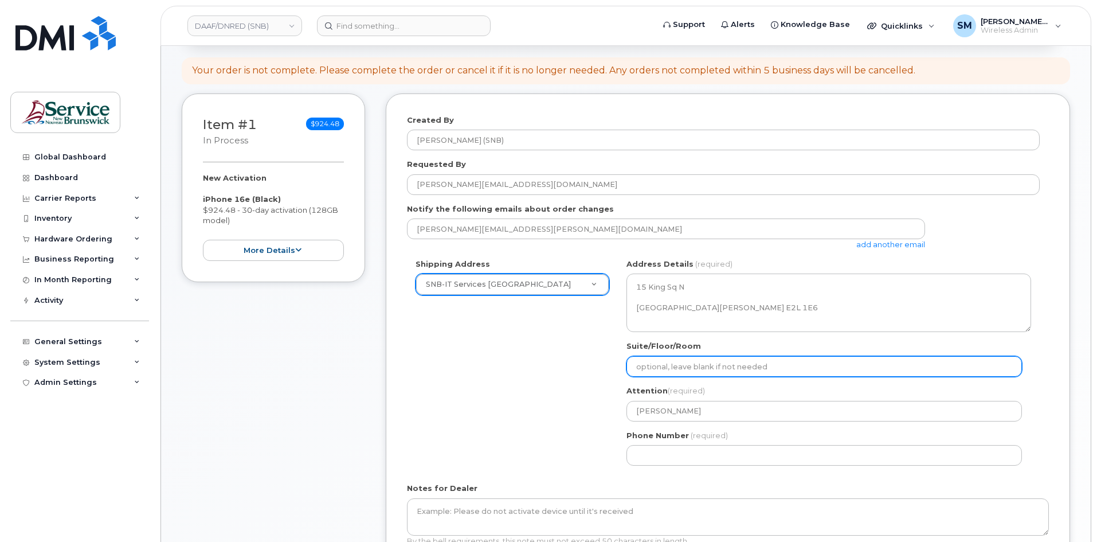
paste input "WO0000000497921"
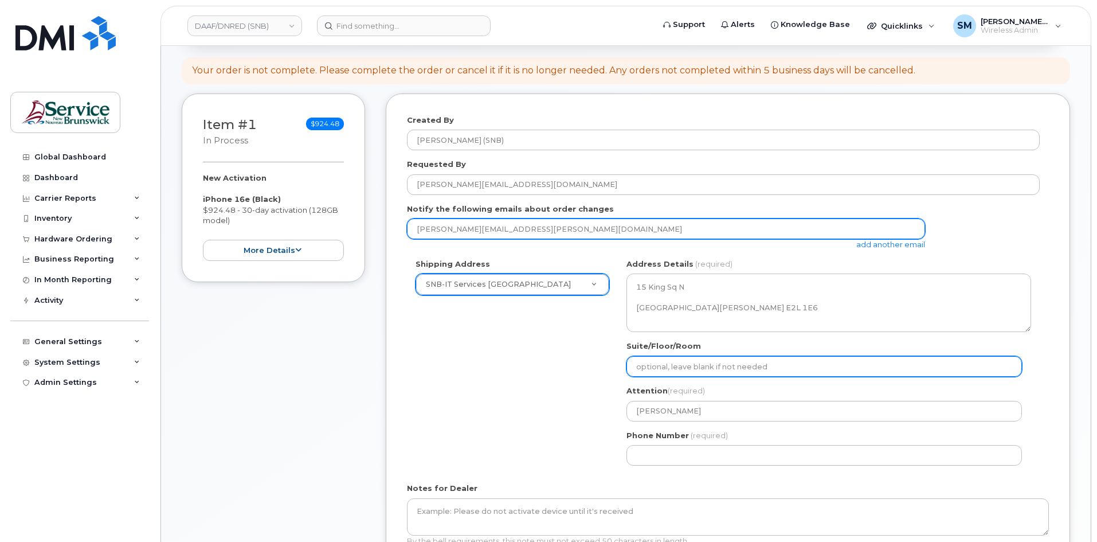
select select
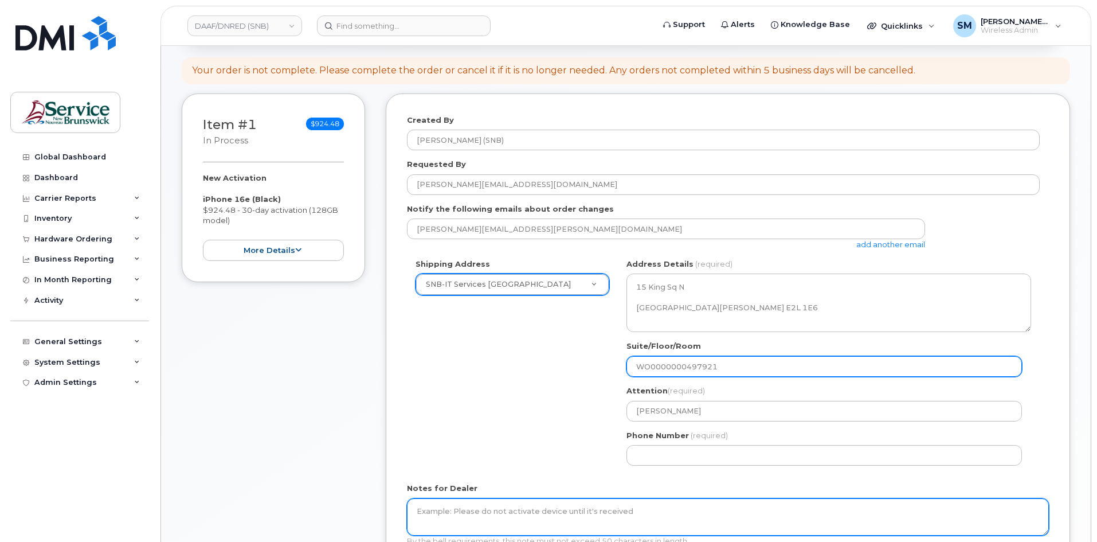
type input "WO0000000497921"
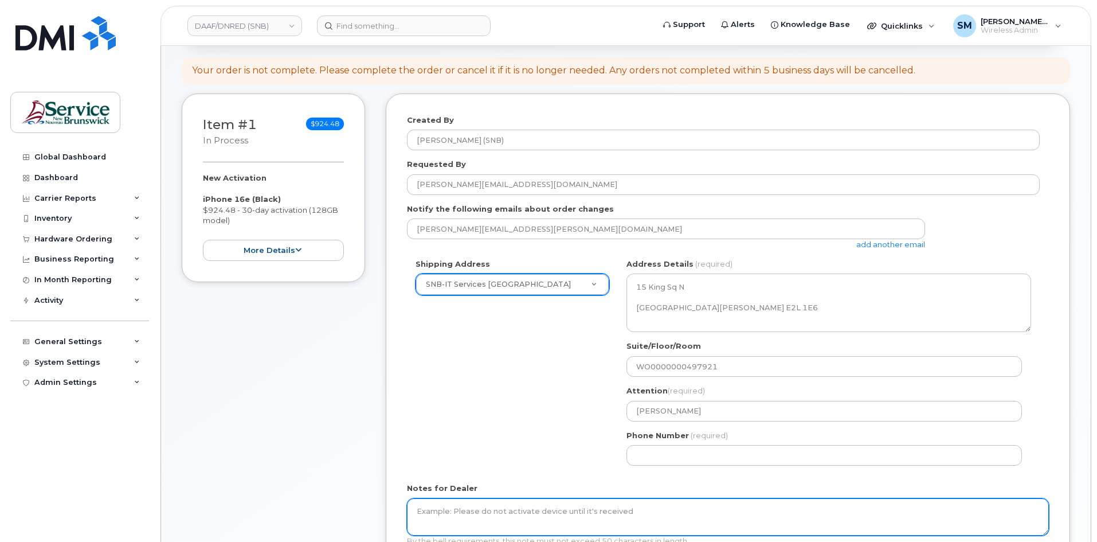
click at [594, 521] on textarea "Notes for Dealer" at bounding box center [728, 517] width 642 height 38
paste textarea "WO0000000497921"
type textarea "WO0000000497921"
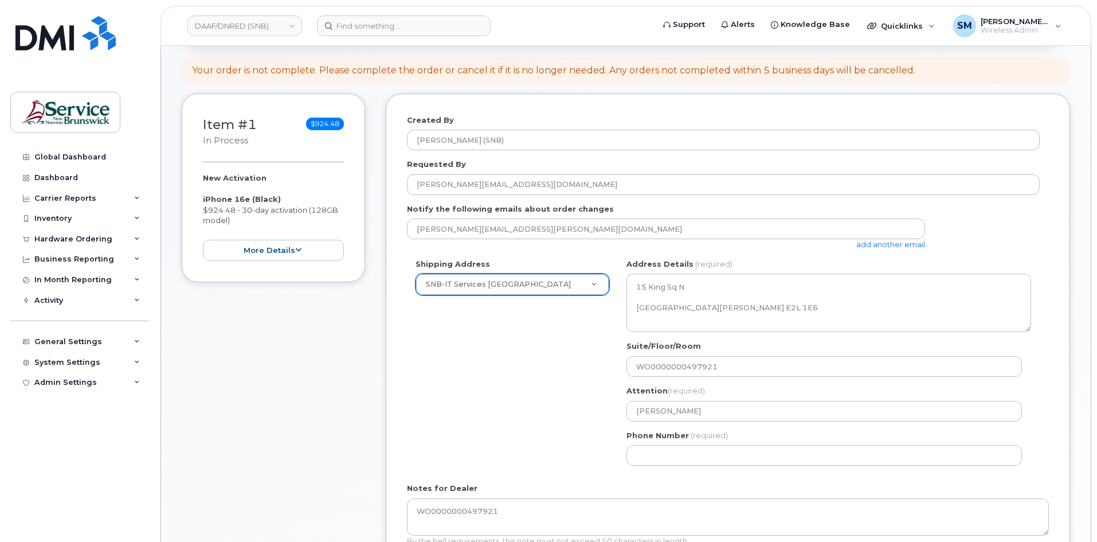
click at [667, 441] on div "Phone Number (required)" at bounding box center [829, 448] width 405 height 36
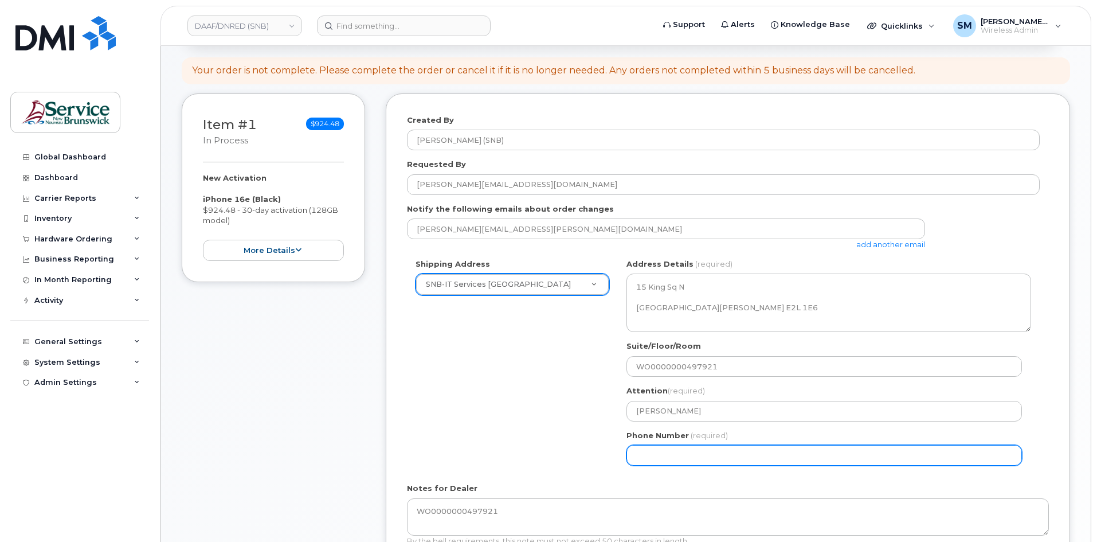
click at [661, 452] on input "Phone Number" at bounding box center [825, 455] width 396 height 21
select select
type input "506639633"
select select
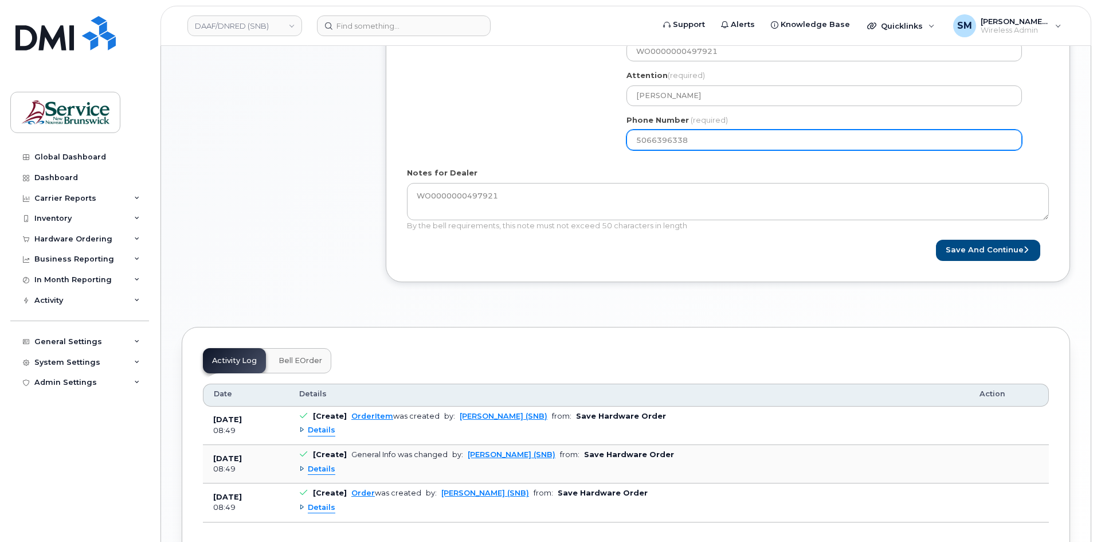
scroll to position [509, 0]
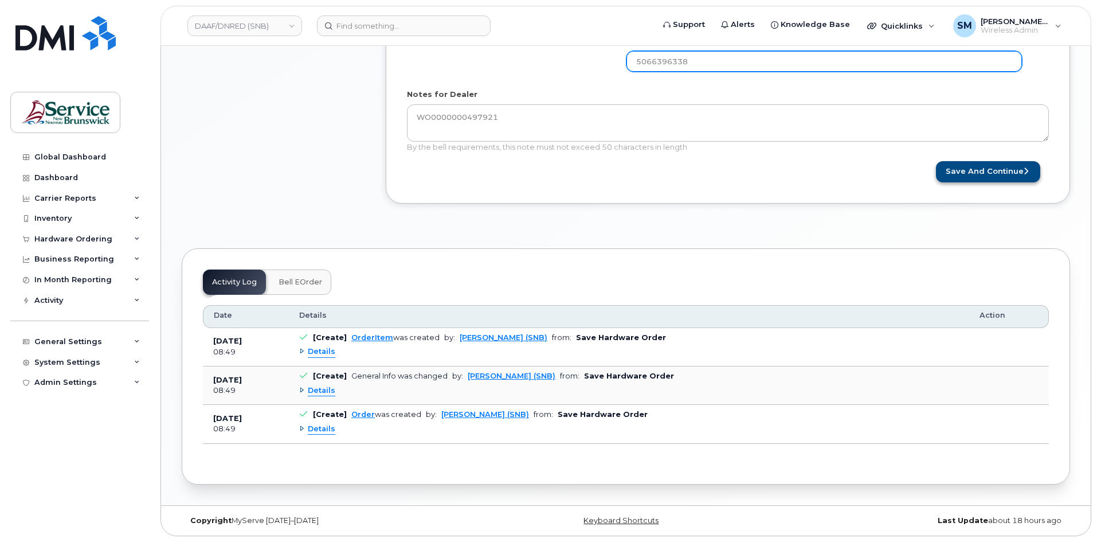
type input "5066396338"
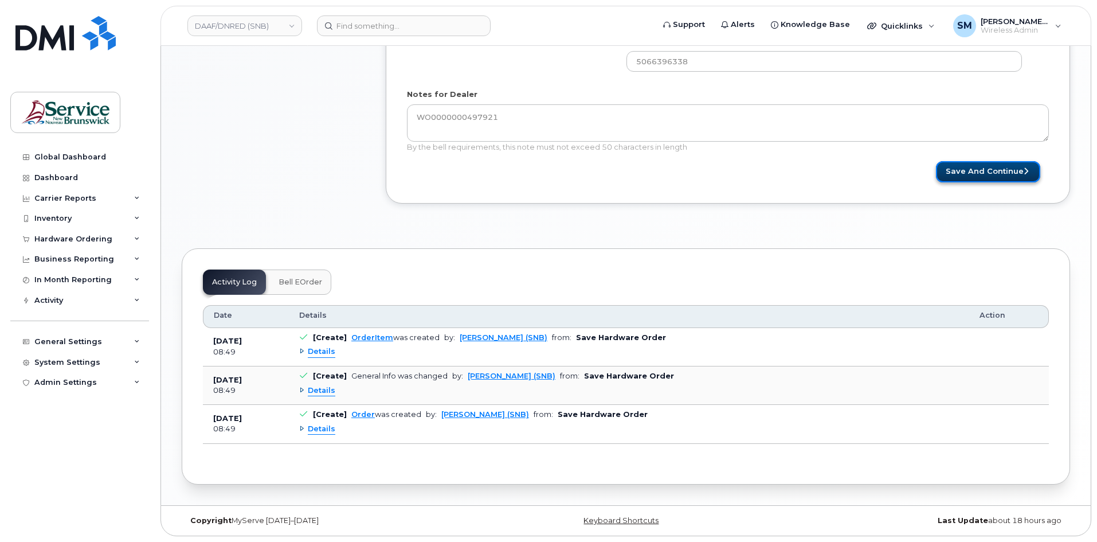
click at [1029, 165] on button "Save and Continue" at bounding box center [988, 171] width 104 height 21
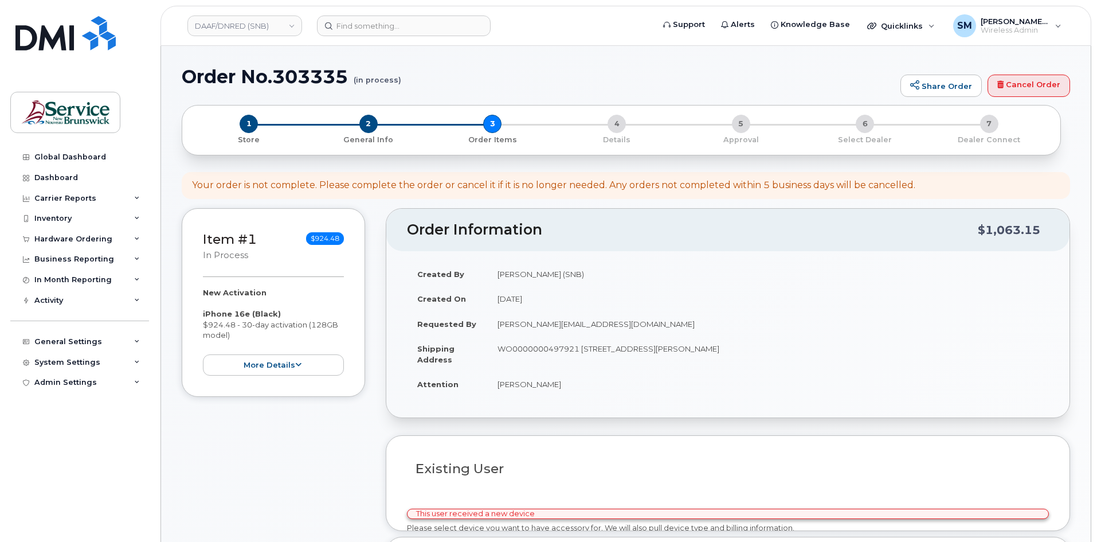
select select
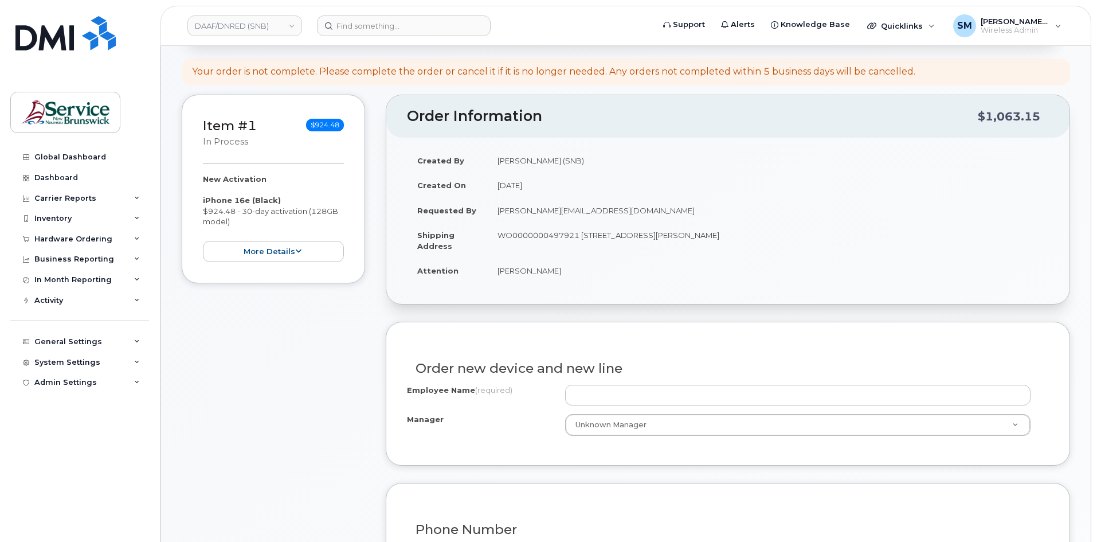
scroll to position [115, 0]
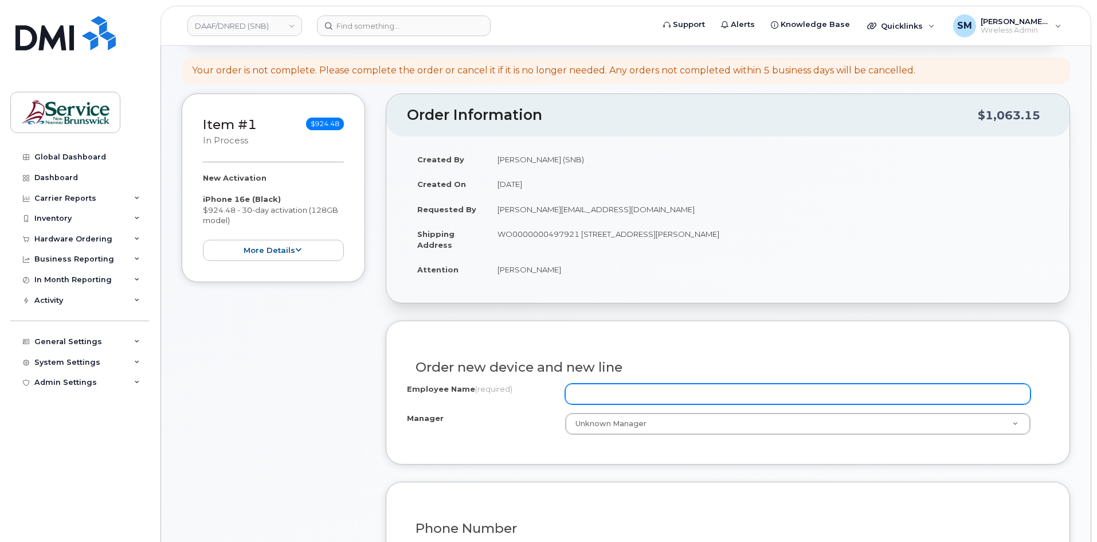
paste input "[PERSON_NAME]"
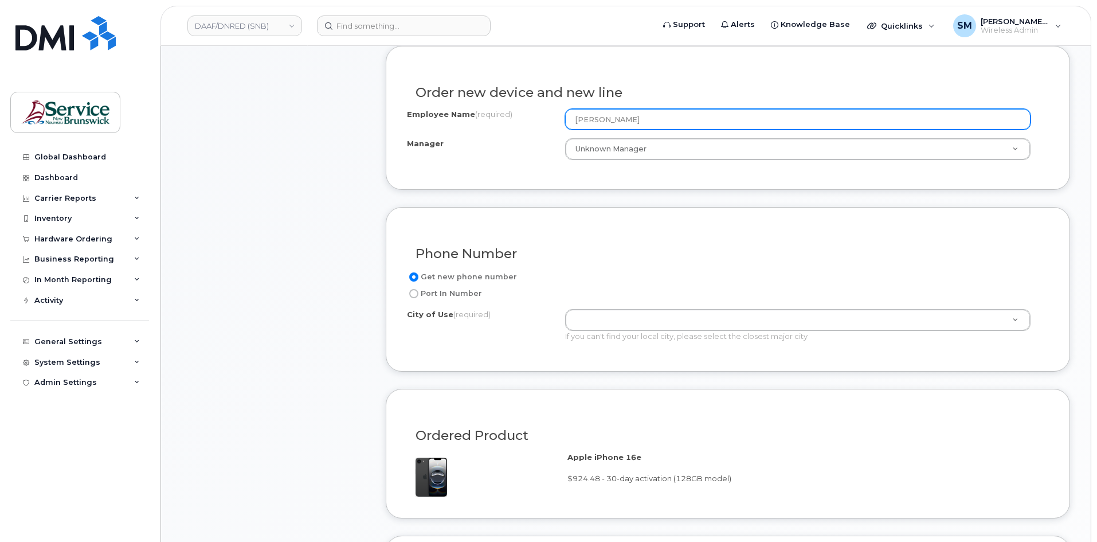
scroll to position [401, 0]
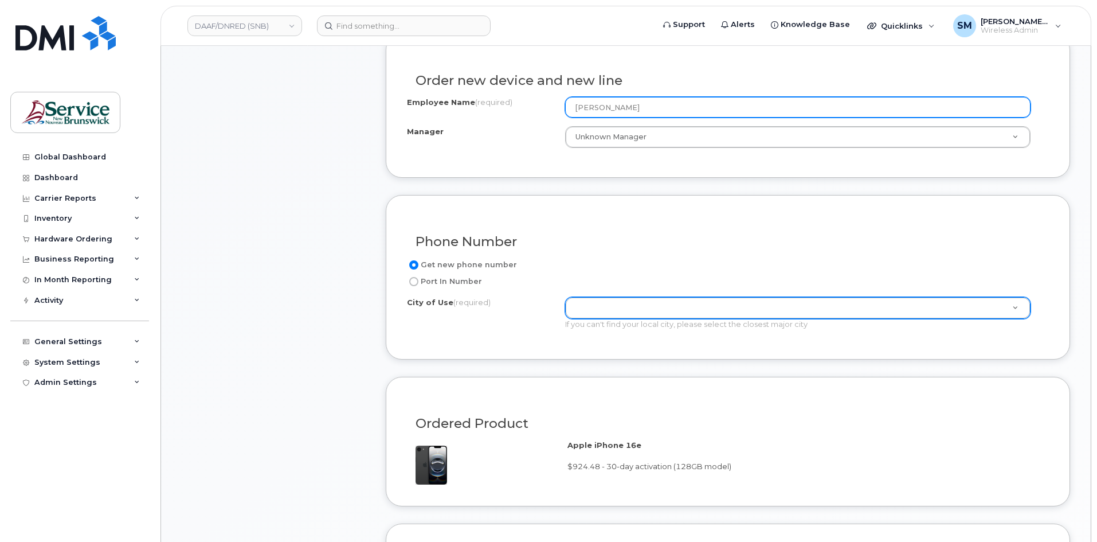
type input "[PERSON_NAME]"
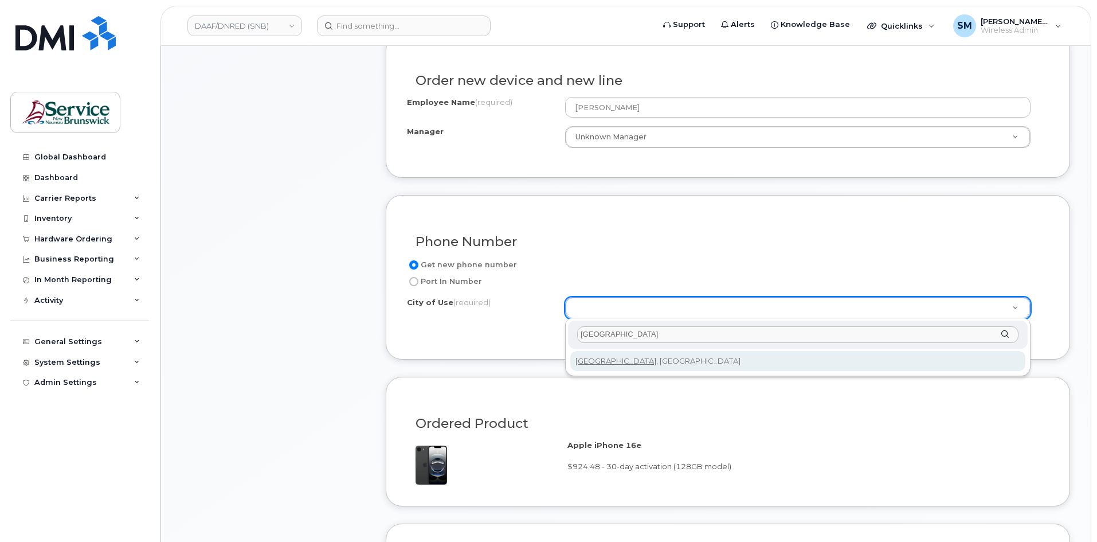
type input "sussex"
type input "2158"
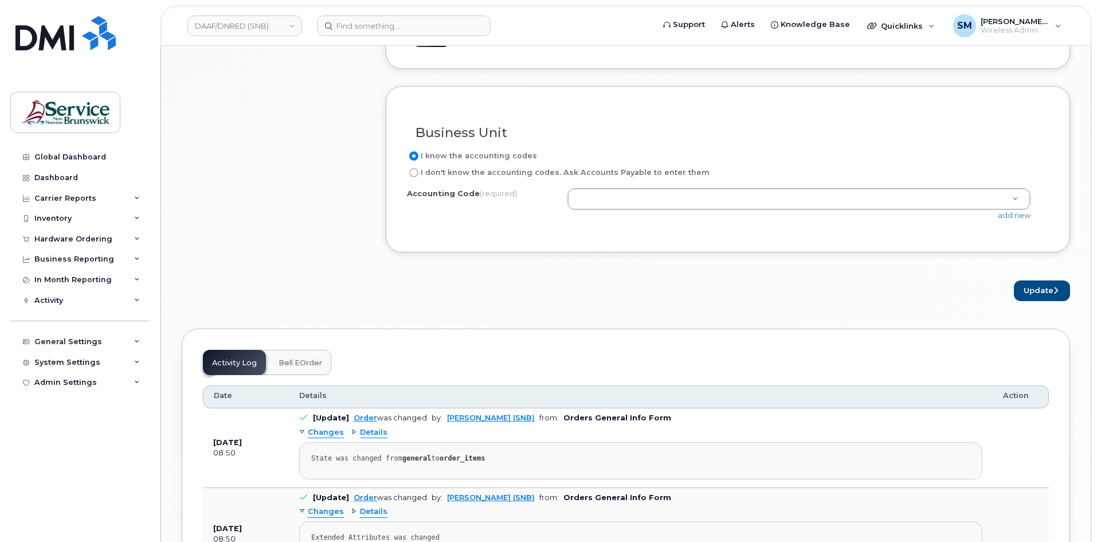
scroll to position [860, 0]
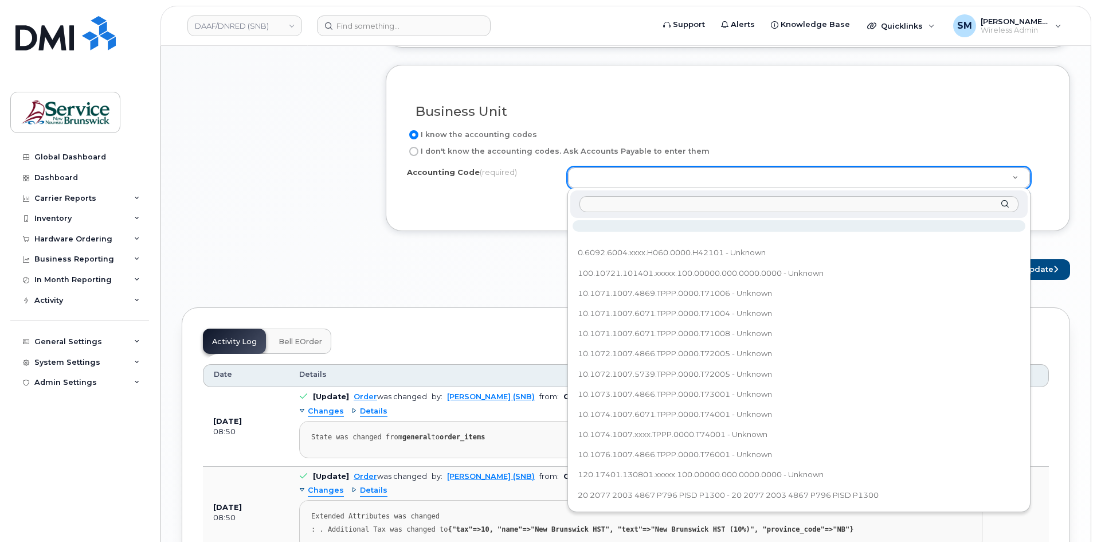
type input "10.1073.1007.5749.TPPP.0000.T73001"
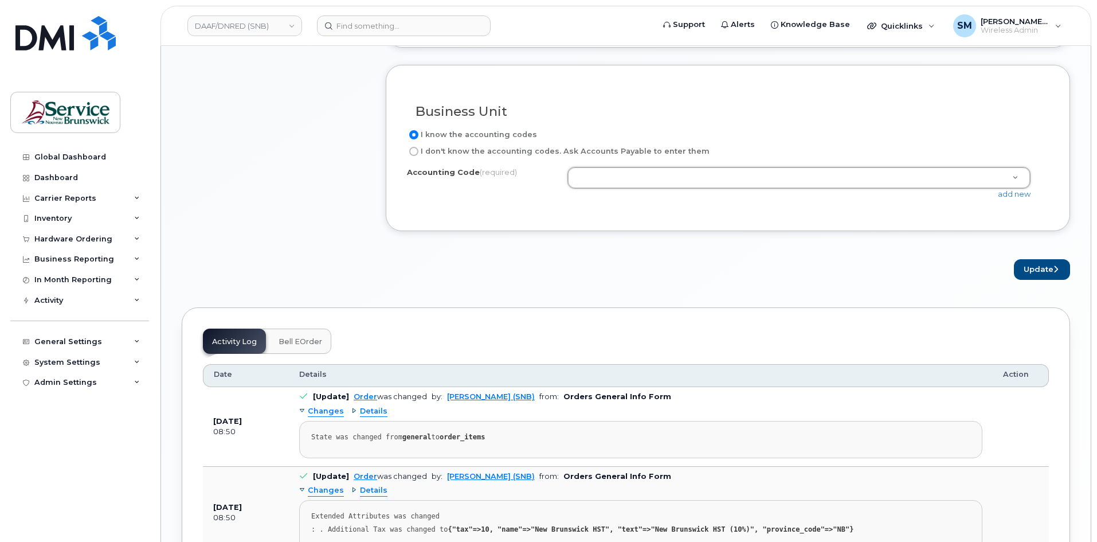
click at [1015, 198] on div "add new" at bounding box center [804, 194] width 472 height 11
click at [1013, 198] on div "add new" at bounding box center [804, 194] width 472 height 11
click at [1015, 195] on link "add new" at bounding box center [1014, 193] width 33 height 9
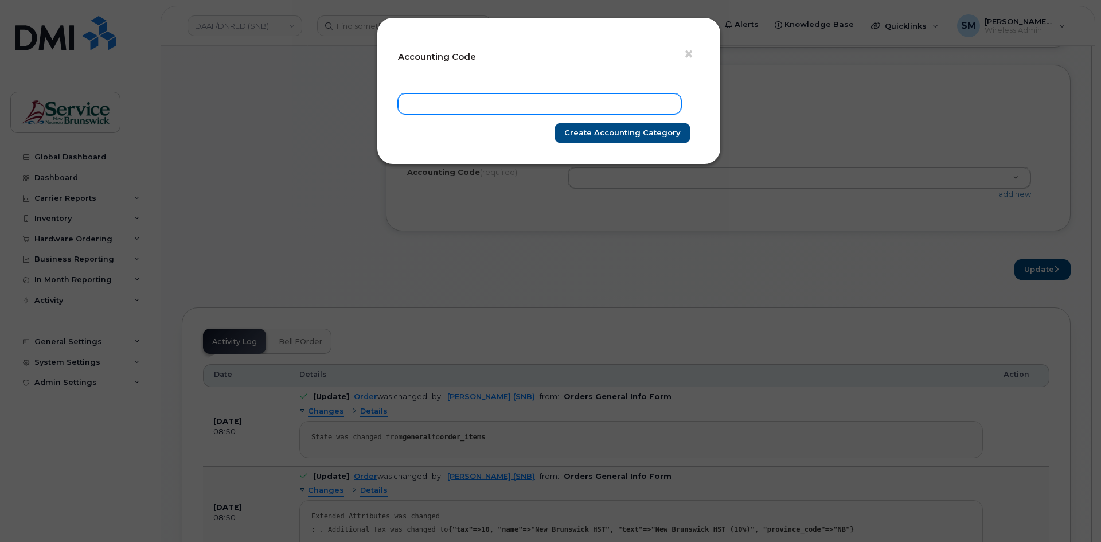
paste input "10.1073.1007.5749.TPPP.0000.T73001"
type input "10.1073.1007.5749.TPPP.0000.T73001"
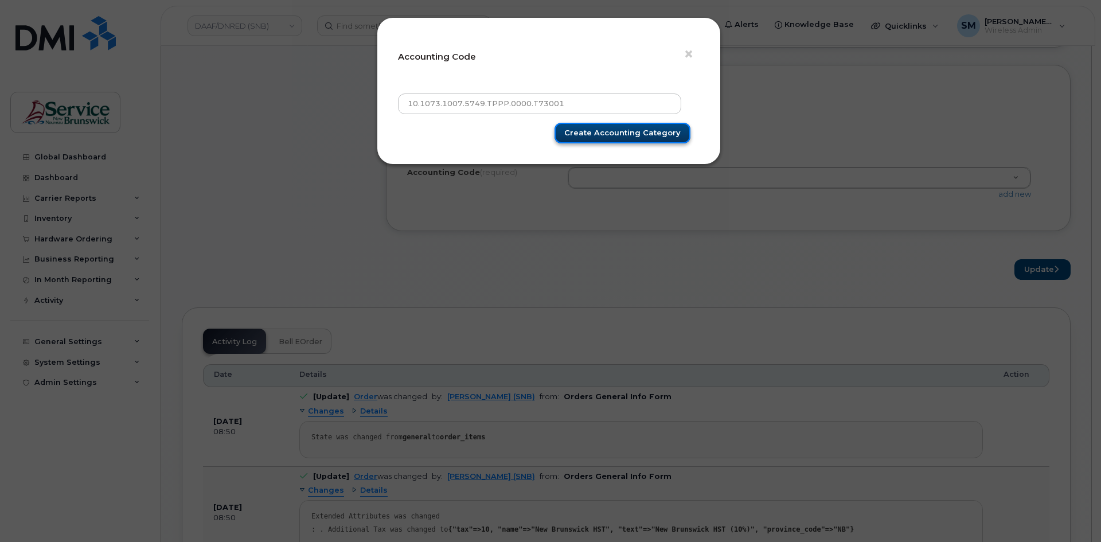
click at [642, 138] on input "Create Accounting category" at bounding box center [622, 133] width 136 height 21
type input "Create Accounting category"
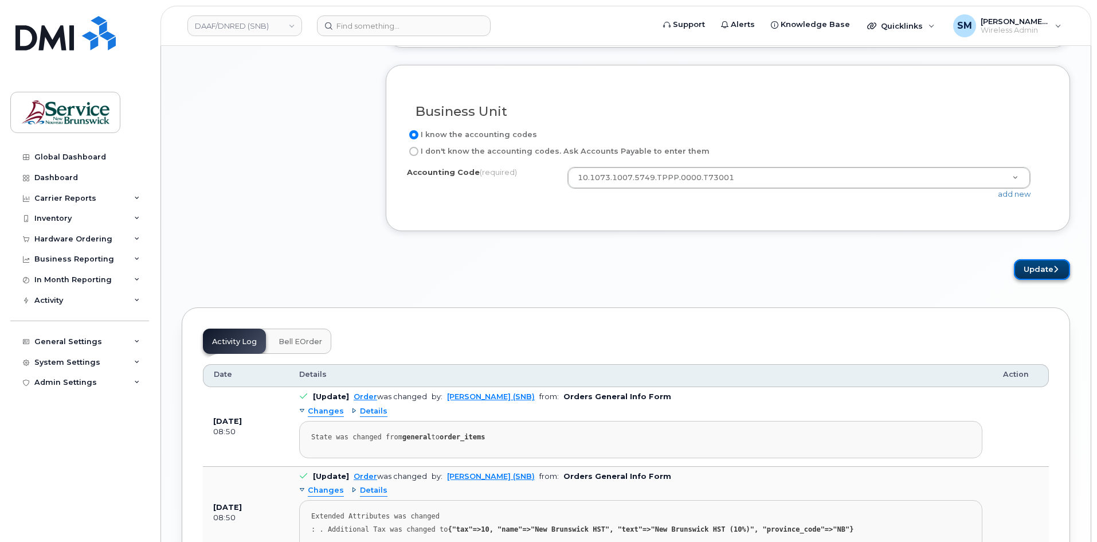
click at [1048, 273] on button "Update" at bounding box center [1042, 269] width 56 height 21
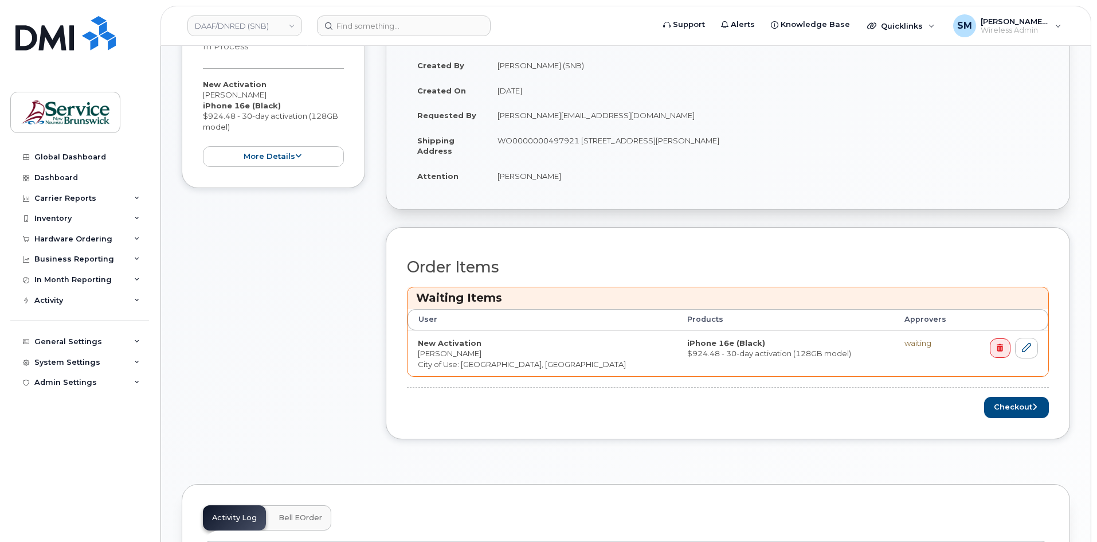
scroll to position [287, 0]
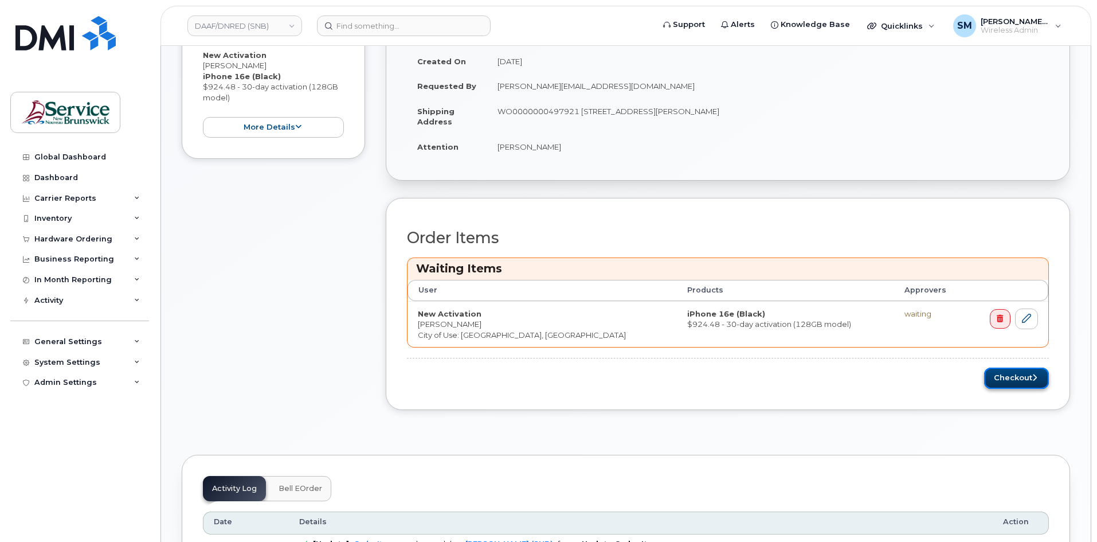
click at [1007, 379] on button "Checkout" at bounding box center [1016, 378] width 65 height 21
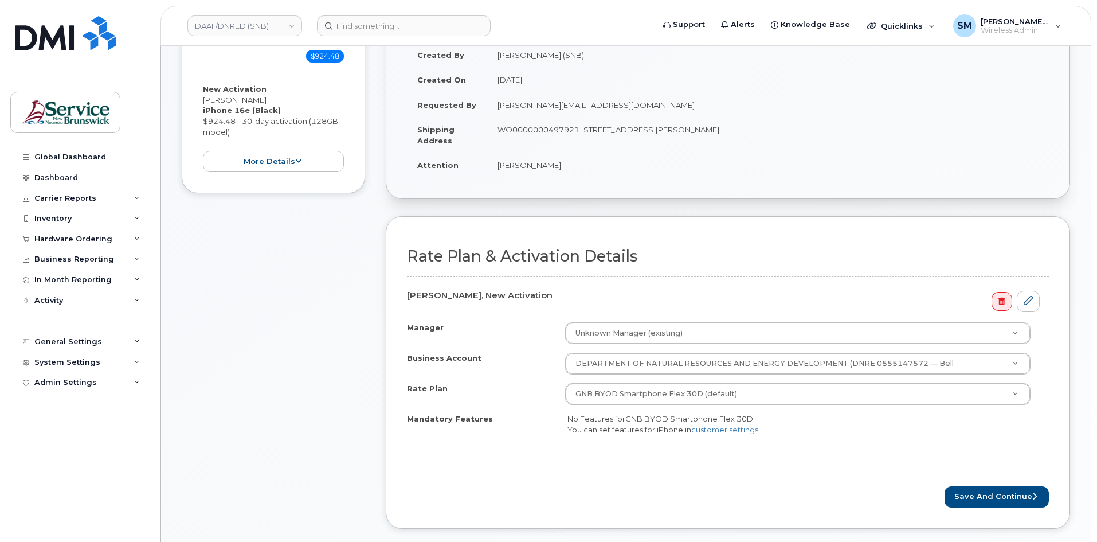
scroll to position [287, 0]
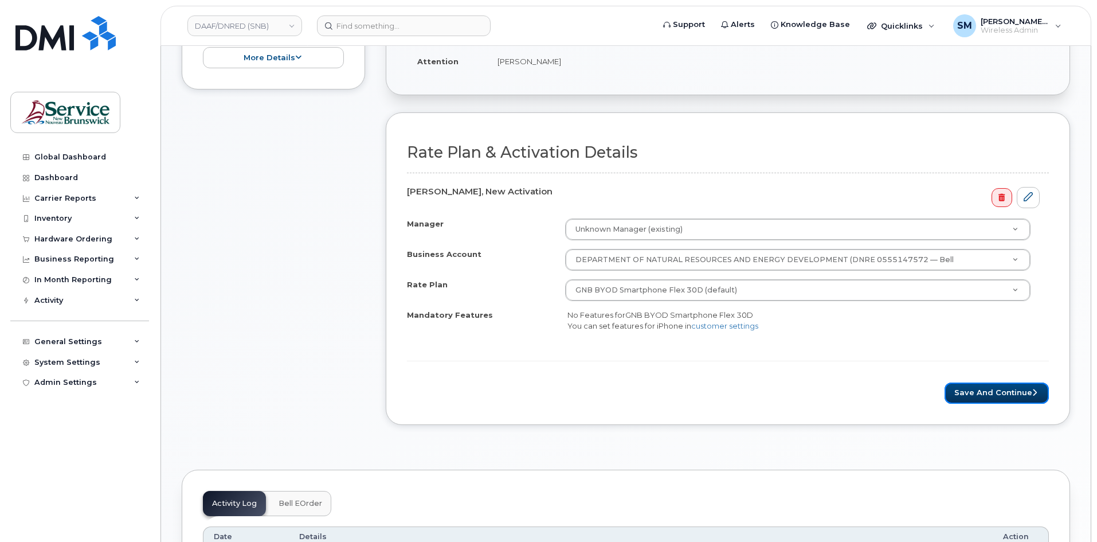
click at [983, 386] on button "Save and Continue" at bounding box center [997, 392] width 104 height 21
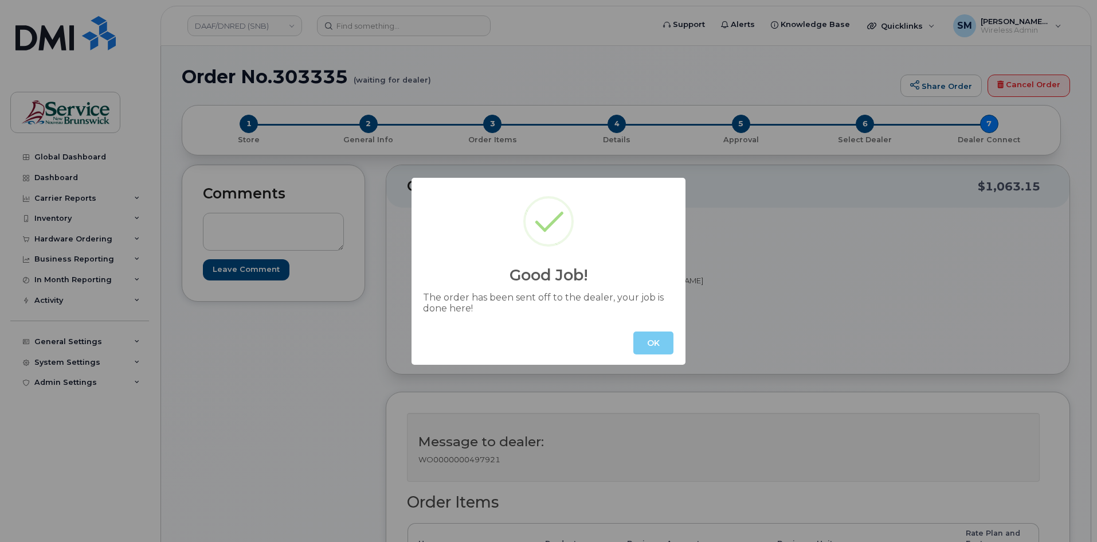
click at [662, 347] on button "OK" at bounding box center [654, 342] width 40 height 23
